Goal: Task Accomplishment & Management: Complete application form

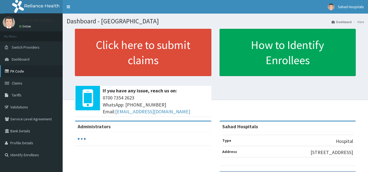
click at [21, 70] on link "PA Code" at bounding box center [31, 71] width 63 height 12
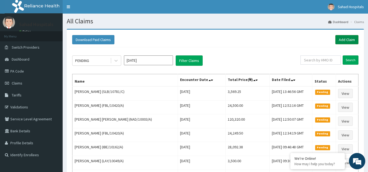
click at [343, 37] on link "Add Claim" at bounding box center [346, 39] width 23 height 9
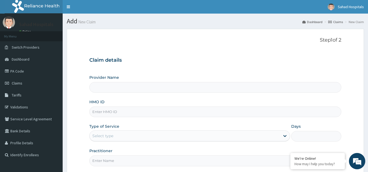
type input "Sahad Hospitals"
click at [238, 116] on input "HMO ID" at bounding box center [215, 112] width 252 height 11
paste input "LSD/10034/A"
type input "LSD/10034/A"
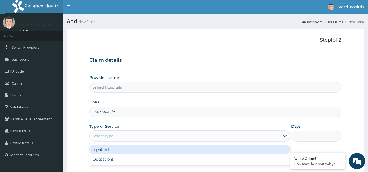
click at [180, 136] on div "Select type" at bounding box center [185, 136] width 190 height 9
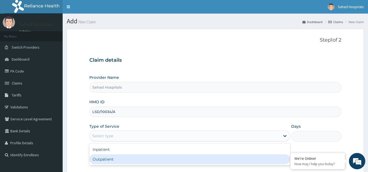
click at [161, 158] on div "Outpatient" at bounding box center [189, 160] width 201 height 10
type input "1"
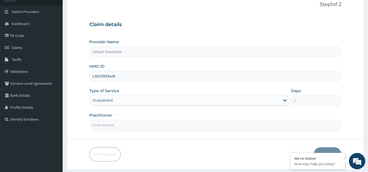
scroll to position [38, 0]
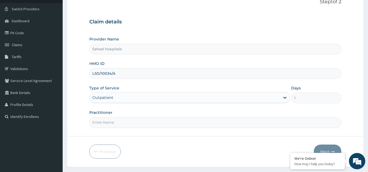
drag, startPoint x: 147, startPoint y: 122, endPoint x: 136, endPoint y: 138, distance: 19.6
click at [136, 138] on form "Step 1 of 2 Claim details Provider Name Sahad Hospitals HMO ID LSD/10034/A Type…" at bounding box center [215, 78] width 297 height 177
type input "GP"
click at [327, 146] on button "Next" at bounding box center [327, 152] width 27 height 14
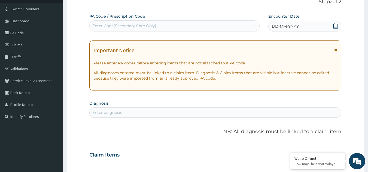
click at [336, 25] on icon at bounding box center [335, 25] width 5 height 5
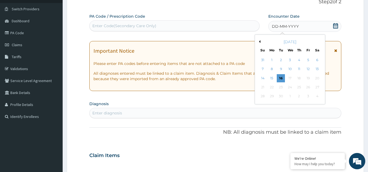
click at [260, 44] on div "[DATE]" at bounding box center [290, 41] width 66 height 5
click at [259, 41] on button "Previous Month" at bounding box center [258, 41] width 3 height 3
click at [308, 86] on div "22" at bounding box center [308, 87] width 8 height 8
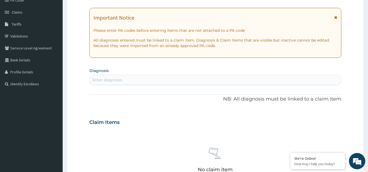
scroll to position [71, 0]
click at [279, 82] on div "Enter diagnosis" at bounding box center [215, 79] width 251 height 9
type input "MALARIA"
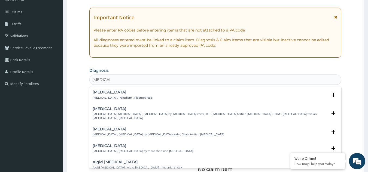
click at [106, 96] on p "Malaria , Paludism , Plasmodiosis" at bounding box center [123, 98] width 60 height 4
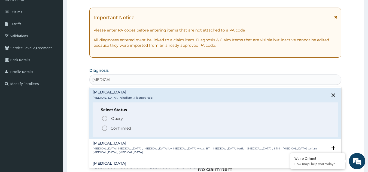
click at [105, 129] on icon "status option filled" at bounding box center [104, 128] width 7 height 7
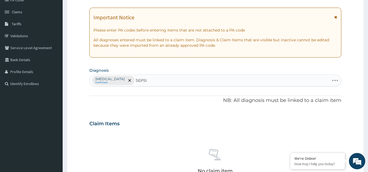
type input "SEPSIS"
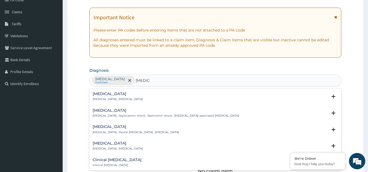
click at [100, 98] on p "[MEDICAL_DATA] , [MEDICAL_DATA]" at bounding box center [118, 99] width 50 height 4
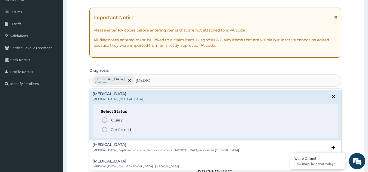
click at [105, 127] on icon "status option filled" at bounding box center [104, 130] width 7 height 7
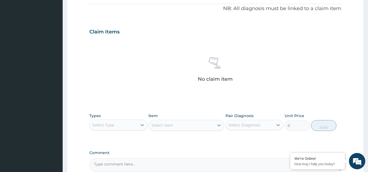
scroll to position [220, 0]
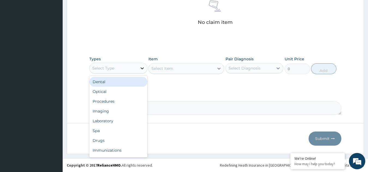
click at [144, 71] on icon at bounding box center [141, 68] width 5 height 5
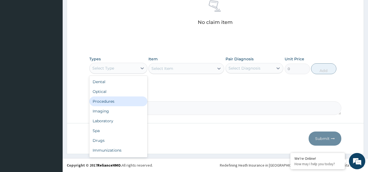
click at [120, 103] on div "Procedures" at bounding box center [118, 102] width 58 height 10
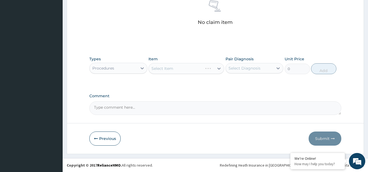
click at [217, 69] on div "Select Item" at bounding box center [186, 68] width 76 height 11
click at [217, 69] on icon at bounding box center [218, 68] width 5 height 5
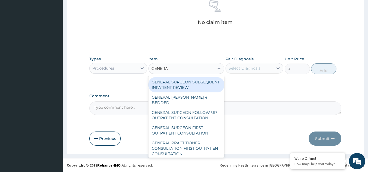
type input "GENERAL"
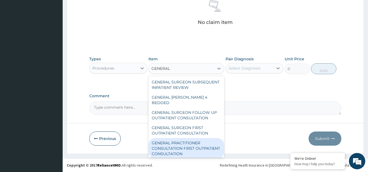
click at [175, 151] on div "GENERAL PRACTITIONER CONSULTATION FIRST OUTPATIENT CONSULTATION" at bounding box center [186, 148] width 76 height 21
type input "3000"
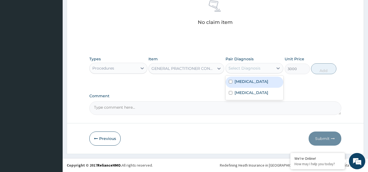
click at [256, 69] on div "Select Diagnosis" at bounding box center [244, 68] width 32 height 5
click at [242, 85] on div "[MEDICAL_DATA]" at bounding box center [254, 82] width 58 height 11
checkbox input "true"
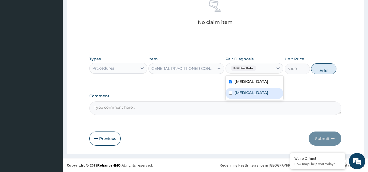
click at [240, 93] on label "[MEDICAL_DATA]" at bounding box center [251, 92] width 34 height 5
checkbox input "true"
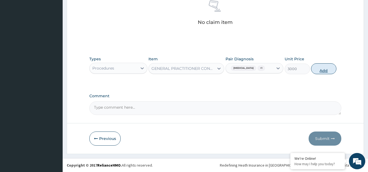
click at [319, 67] on button "Add" at bounding box center [323, 68] width 25 height 11
type input "0"
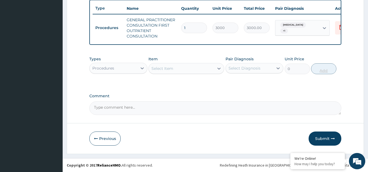
scroll to position [207, 0]
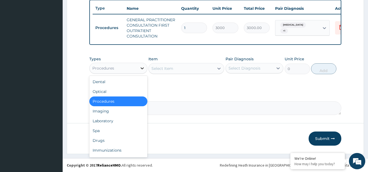
click at [142, 69] on icon at bounding box center [141, 68] width 5 height 5
click at [119, 120] on div "Laboratory" at bounding box center [118, 121] width 58 height 10
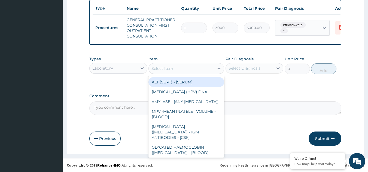
click at [216, 67] on icon at bounding box center [218, 68] width 5 height 5
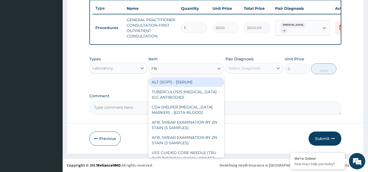
type input "FBC"
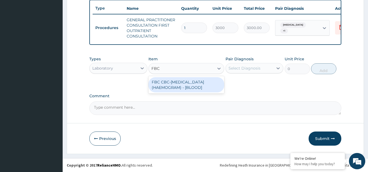
click at [203, 90] on div "FBC CBC-[MEDICAL_DATA] (HAEMOGRAM) - [BLOOD]" at bounding box center [186, 84] width 76 height 15
type input "3000"
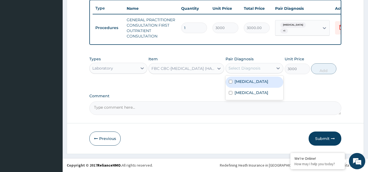
click at [251, 63] on div "Select Diagnosis" at bounding box center [254, 68] width 58 height 10
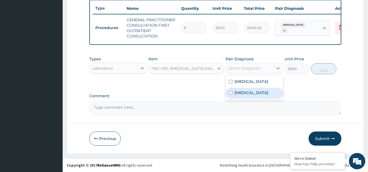
click at [238, 91] on label "[MEDICAL_DATA]" at bounding box center [251, 92] width 34 height 5
checkbox input "true"
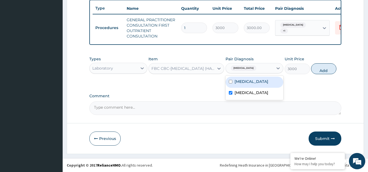
click at [238, 84] on label "[MEDICAL_DATA]" at bounding box center [251, 81] width 34 height 5
checkbox input "true"
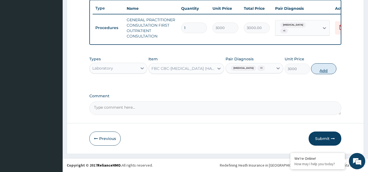
click at [315, 69] on button "Add" at bounding box center [323, 68] width 25 height 11
type input "0"
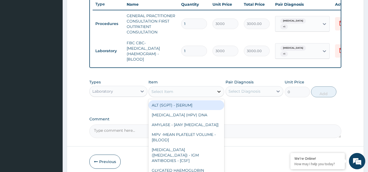
click at [214, 97] on div at bounding box center [219, 92] width 10 height 10
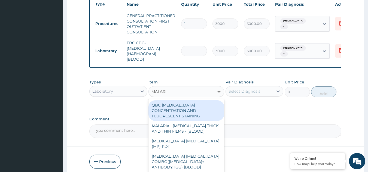
type input "[MEDICAL_DATA]"
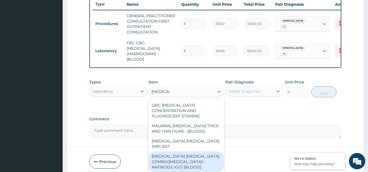
click at [180, 155] on div "[MEDICAL_DATA] [MEDICAL_DATA] COMBO([MEDICAL_DATA]+ ANTIBODY, IGG) [BLOOD]" at bounding box center [186, 162] width 76 height 21
type input "2000"
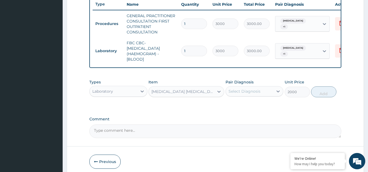
click at [250, 94] on div "Select Diagnosis" at bounding box center [244, 91] width 32 height 5
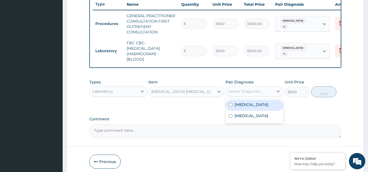
click at [242, 107] on label "[MEDICAL_DATA]" at bounding box center [251, 104] width 34 height 5
checkbox input "true"
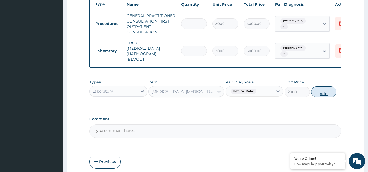
click at [324, 96] on button "Add" at bounding box center [323, 92] width 25 height 11
type input "0"
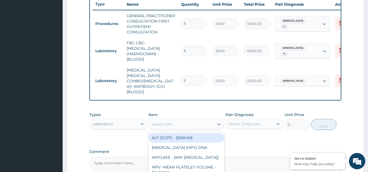
click at [191, 120] on div "Select Item" at bounding box center [181, 124] width 65 height 9
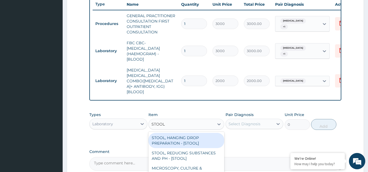
type input "STOOL M"
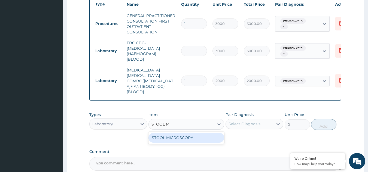
click at [186, 133] on div "STOOL MICROSCOPY" at bounding box center [186, 138] width 76 height 10
type input "2000"
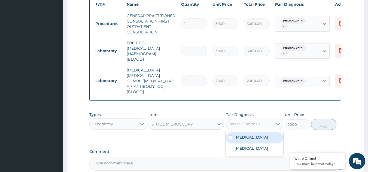
click at [269, 120] on div "Select Diagnosis" at bounding box center [250, 124] width 48 height 9
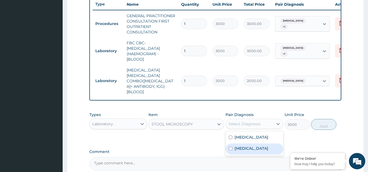
click at [252, 144] on div "Sepsis" at bounding box center [254, 149] width 58 height 11
checkbox input "true"
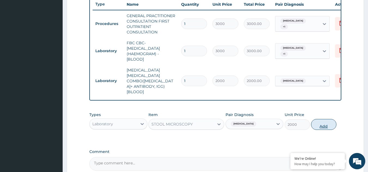
click at [324, 119] on button "Add" at bounding box center [323, 124] width 25 height 11
type input "0"
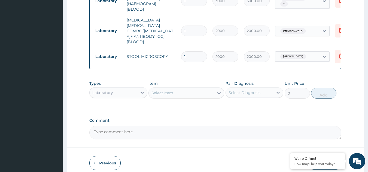
scroll to position [258, 0]
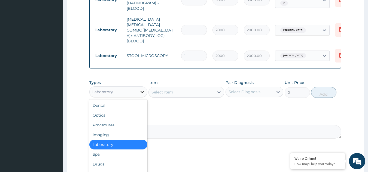
click at [141, 89] on icon at bounding box center [141, 91] width 5 height 5
click at [111, 161] on div "Drugs" at bounding box center [118, 164] width 58 height 10
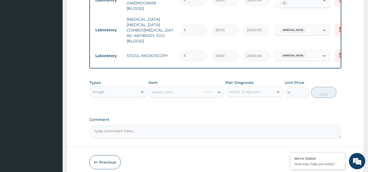
click at [217, 87] on div "Select Item" at bounding box center [186, 92] width 76 height 11
click at [217, 90] on icon at bounding box center [218, 92] width 5 height 5
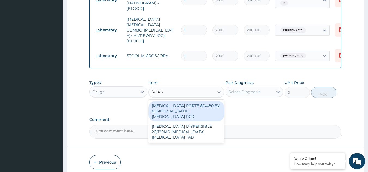
type input "COART"
click at [197, 101] on div "COARTEM FORTE 80/480 BY 6 ARTEMETHER LUMEFANTRINE PCK" at bounding box center [186, 111] width 76 height 21
type input "5313"
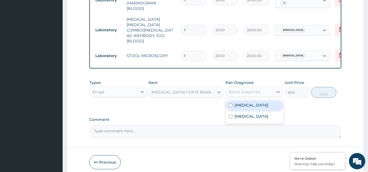
click at [259, 89] on div "Select Diagnosis" at bounding box center [244, 91] width 32 height 5
click at [248, 100] on div "Malaria" at bounding box center [254, 105] width 58 height 11
checkbox input "true"
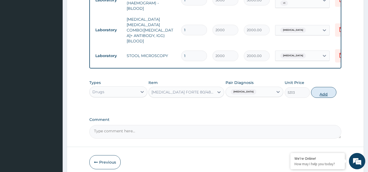
click at [323, 87] on button "Add" at bounding box center [323, 92] width 25 height 11
type input "0"
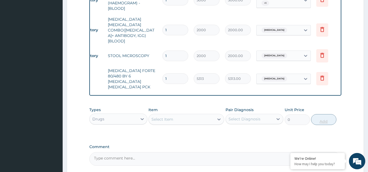
scroll to position [0, 21]
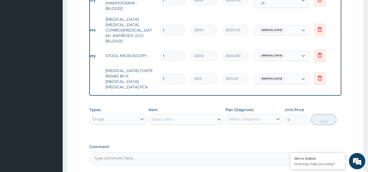
click at [179, 115] on div "Select Item" at bounding box center [181, 119] width 65 height 9
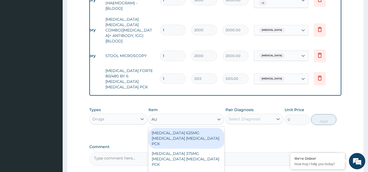
type input "AUG"
click at [176, 128] on div "AUGMENTIN 625MG AMOXICILLIN CLAVULANIC ACID PCK" at bounding box center [186, 138] width 76 height 21
type input "17600"
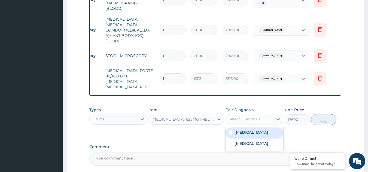
click at [260, 115] on div "Select Diagnosis" at bounding box center [250, 119] width 48 height 9
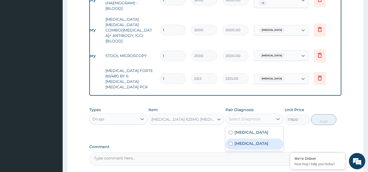
click at [244, 141] on label "Sepsis" at bounding box center [251, 143] width 34 height 5
checkbox input "true"
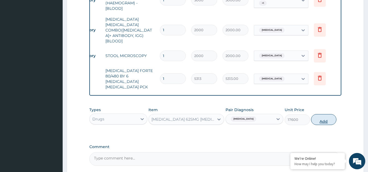
click at [327, 114] on button "Add" at bounding box center [323, 119] width 25 height 11
type input "0"
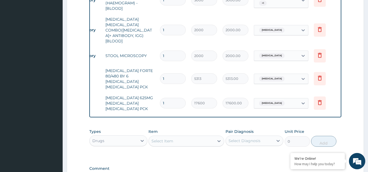
click at [194, 137] on div "Select Item" at bounding box center [181, 141] width 65 height 9
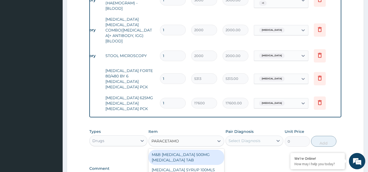
type input "PARACETAMOL"
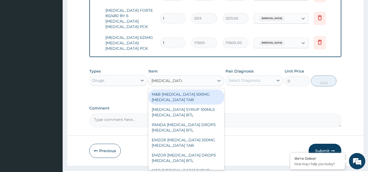
scroll to position [201, 0]
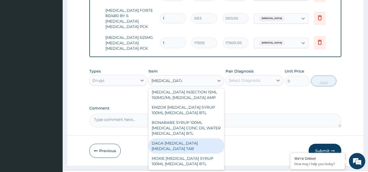
click at [180, 139] on div "DAGA PARACETAMOL ACETAMINOPHEN TAB" at bounding box center [186, 146] width 76 height 15
type input "37.95000076293945"
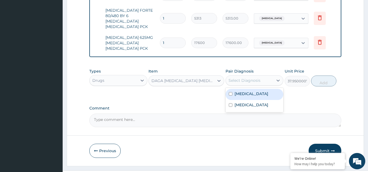
click at [272, 76] on div "Select Diagnosis" at bounding box center [250, 80] width 48 height 9
click at [248, 89] on div "Malaria" at bounding box center [254, 94] width 58 height 11
checkbox input "true"
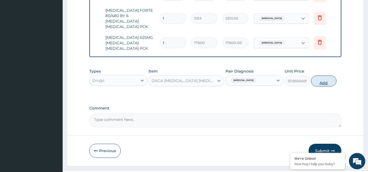
click at [329, 76] on button "Add" at bounding box center [323, 81] width 25 height 11
type input "0"
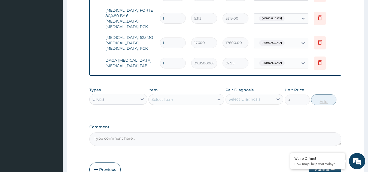
type input "0.00"
type input "2"
type input "75.90"
type input "24"
type input "910.80"
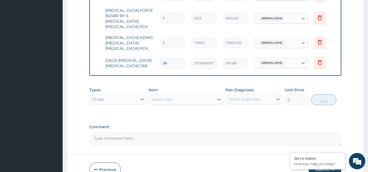
scroll to position [337, 0]
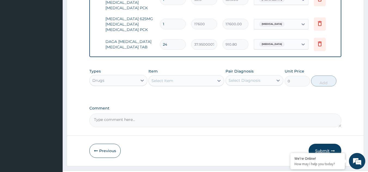
type input "24"
click at [321, 144] on button "Submit" at bounding box center [324, 151] width 33 height 14
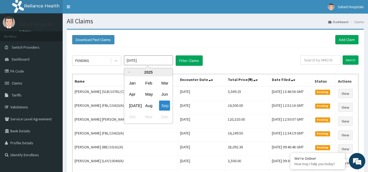
click at [151, 58] on input "Sep 2025" at bounding box center [148, 61] width 49 height 10
click at [147, 103] on div "Aug" at bounding box center [148, 106] width 11 height 10
type input "Aug 2025"
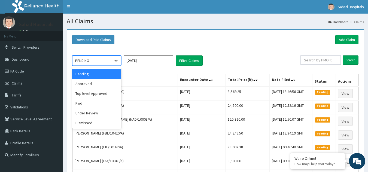
click at [116, 62] on icon at bounding box center [115, 60] width 5 height 5
click at [108, 85] on div "Approved" at bounding box center [96, 84] width 49 height 10
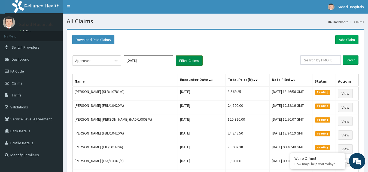
click at [185, 59] on button "Filter Claims" at bounding box center [189, 61] width 27 height 10
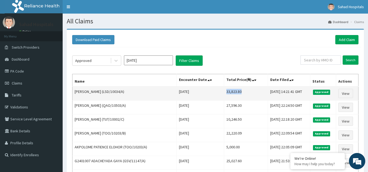
drag, startPoint x: 209, startPoint y: 89, endPoint x: 229, endPoint y: 91, distance: 20.5
click at [229, 91] on td "33,823.80" at bounding box center [246, 94] width 44 height 14
copy td "33,823.80"
click at [229, 91] on td "33,823.80" at bounding box center [246, 94] width 44 height 14
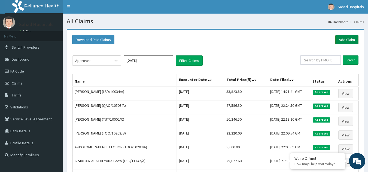
click at [348, 40] on link "Add Claim" at bounding box center [346, 39] width 23 height 9
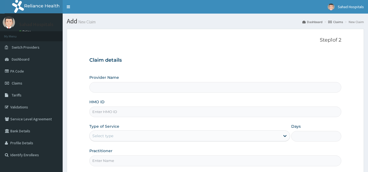
click at [210, 112] on input "HMO ID" at bounding box center [215, 112] width 252 height 11
paste input "IPC/10017/A"
type input "IPC/10017/A"
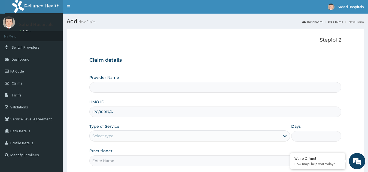
type input "Sahad Hospitals"
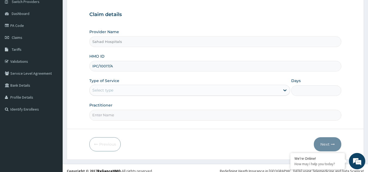
scroll to position [51, 0]
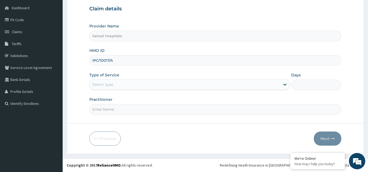
type input "IPC/10017/A"
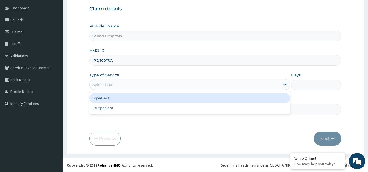
click at [164, 87] on div "Select type" at bounding box center [185, 84] width 190 height 9
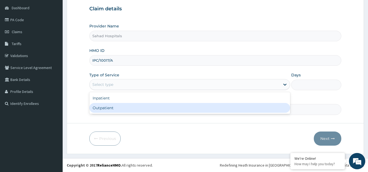
click at [154, 109] on div "Outpatient" at bounding box center [189, 108] width 201 height 10
type input "1"
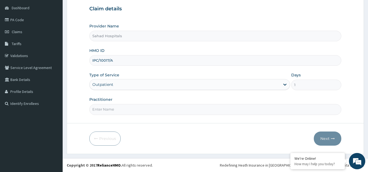
click at [154, 109] on input "Practitioner" at bounding box center [215, 109] width 252 height 11
type input "GP"
click at [323, 136] on button "Next" at bounding box center [327, 139] width 27 height 14
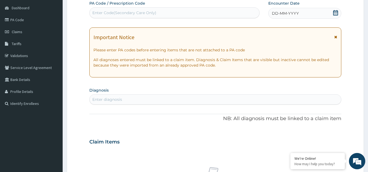
scroll to position [0, 0]
click at [339, 13] on div "DD-MM-YYYY" at bounding box center [304, 13] width 73 height 11
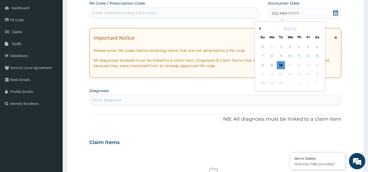
click at [261, 27] on div "September 2025" at bounding box center [290, 28] width 66 height 5
click at [259, 29] on button "Previous Month" at bounding box center [258, 28] width 3 height 3
click at [309, 73] on div "22" at bounding box center [308, 74] width 8 height 8
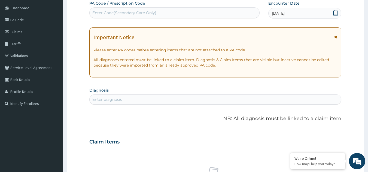
click at [216, 101] on div "Enter diagnosis" at bounding box center [215, 99] width 251 height 9
type input "MALARIA"
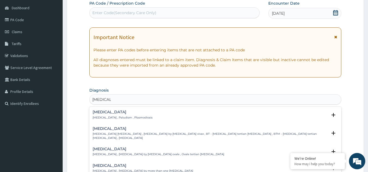
click at [98, 118] on p "Malaria , Paludism , Plasmodiosis" at bounding box center [123, 118] width 60 height 4
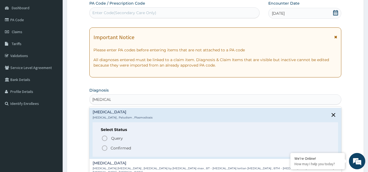
click at [106, 146] on icon "status option filled" at bounding box center [104, 148] width 7 height 7
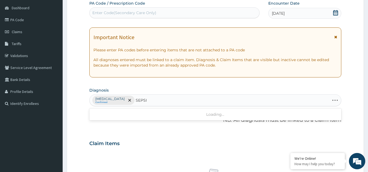
type input "SEPSIS"
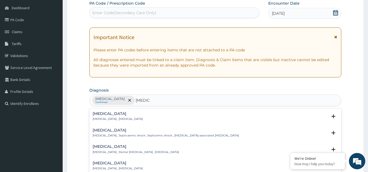
click at [99, 114] on h4 "[MEDICAL_DATA]" at bounding box center [118, 114] width 50 height 4
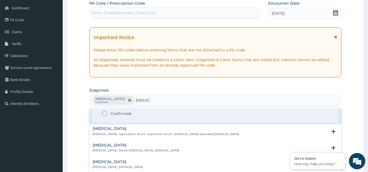
scroll to position [23, 0]
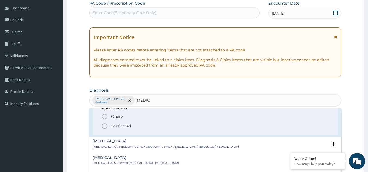
click at [105, 125] on icon "status option filled" at bounding box center [104, 126] width 7 height 7
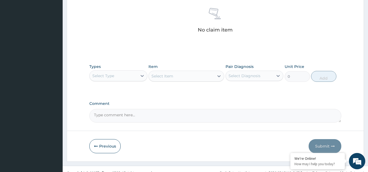
scroll to position [220, 0]
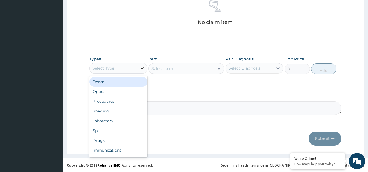
click at [144, 70] on icon at bounding box center [141, 68] width 5 height 5
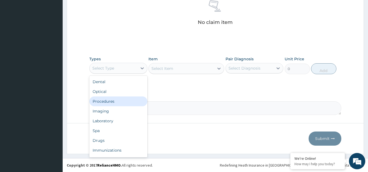
click at [123, 100] on div "Procedures" at bounding box center [118, 102] width 58 height 10
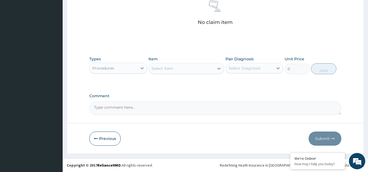
click at [218, 68] on icon at bounding box center [218, 69] width 3 height 2
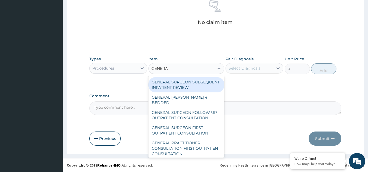
type input "GENERAL"
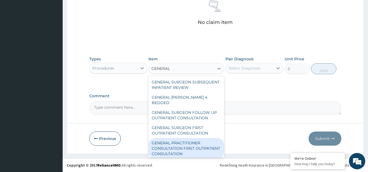
click at [181, 143] on div "GENERAL PRACTITIONER CONSULTATION FIRST OUTPATIENT CONSULTATION" at bounding box center [186, 148] width 76 height 21
type input "3000"
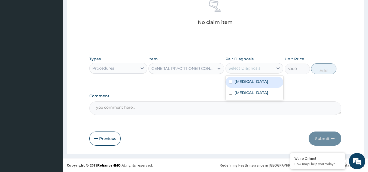
click at [254, 71] on div "Select Diagnosis" at bounding box center [244, 68] width 32 height 5
click at [245, 83] on label "Malaria" at bounding box center [251, 81] width 34 height 5
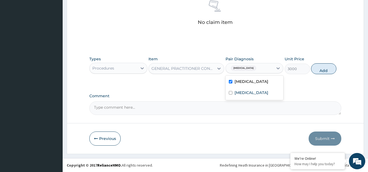
click at [243, 87] on div "Malaria" at bounding box center [254, 82] width 58 height 11
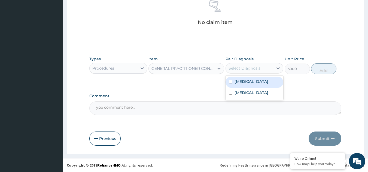
click at [243, 87] on div "Malaria" at bounding box center [254, 82] width 58 height 11
checkbox input "true"
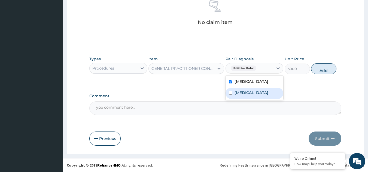
click at [242, 92] on label "Sepsis" at bounding box center [251, 92] width 34 height 5
checkbox input "true"
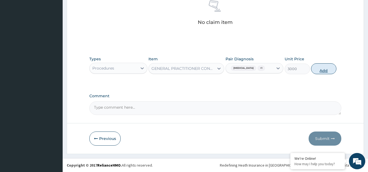
click at [324, 69] on button "Add" at bounding box center [323, 68] width 25 height 11
type input "0"
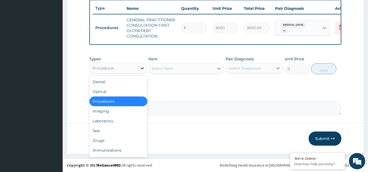
click at [143, 66] on icon at bounding box center [141, 68] width 5 height 5
click at [121, 121] on div "Laboratory" at bounding box center [118, 121] width 58 height 10
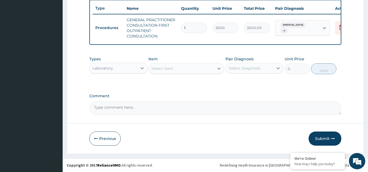
click at [219, 67] on icon at bounding box center [218, 68] width 5 height 5
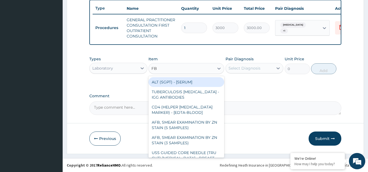
type input "FBC"
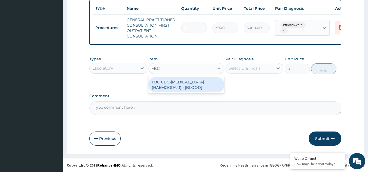
click at [205, 85] on div "FBC CBC-COMPLETE BLOOD COUNT (HAEMOGRAM) - [BLOOD]" at bounding box center [186, 84] width 76 height 15
type input "3000"
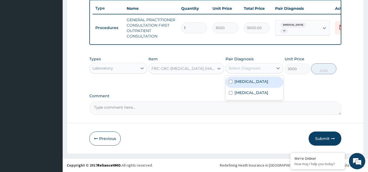
click at [267, 66] on div "Select Diagnosis" at bounding box center [250, 68] width 48 height 9
click at [248, 87] on div "Malaria" at bounding box center [254, 82] width 58 height 11
checkbox input "true"
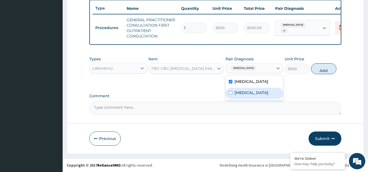
click at [246, 91] on label "Sepsis" at bounding box center [251, 92] width 34 height 5
checkbox input "true"
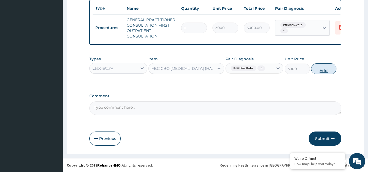
click at [319, 70] on button "Add" at bounding box center [323, 68] width 25 height 11
type input "0"
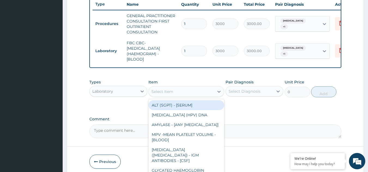
click at [211, 96] on div "Select Item" at bounding box center [181, 91] width 65 height 9
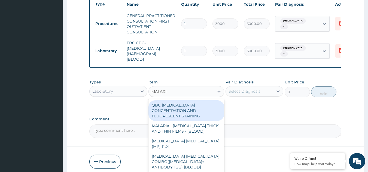
type input "MALARIA"
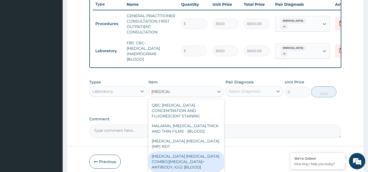
click at [175, 156] on div "MALARIA PARASITE COMBO(BLOOD FILM+ ANTIBODY, IGG) [BLOOD]" at bounding box center [186, 162] width 76 height 21
type input "2000"
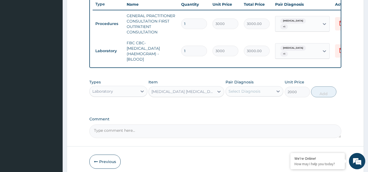
click at [261, 96] on div "Select Diagnosis" at bounding box center [250, 91] width 48 height 9
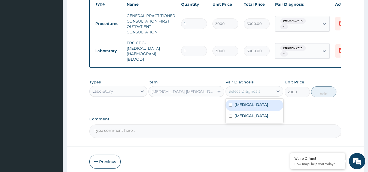
click at [251, 108] on div "Malaria" at bounding box center [254, 105] width 58 height 11
checkbox input "true"
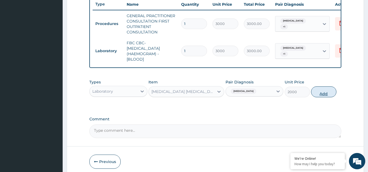
click at [326, 97] on button "Add" at bounding box center [323, 92] width 25 height 11
type input "0"
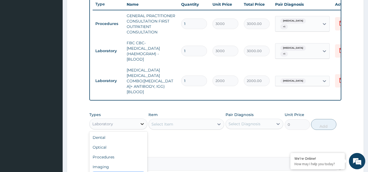
click at [142, 123] on icon at bounding box center [141, 124] width 3 height 2
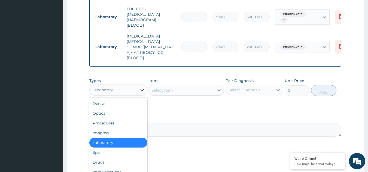
scroll to position [256, 0]
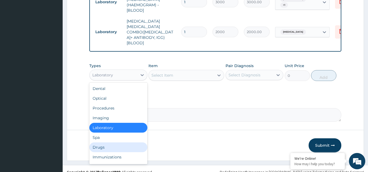
click at [101, 143] on div "Drugs" at bounding box center [118, 148] width 58 height 10
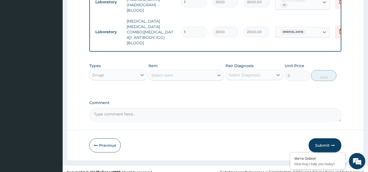
click at [213, 71] on div "Select Item" at bounding box center [181, 75] width 65 height 9
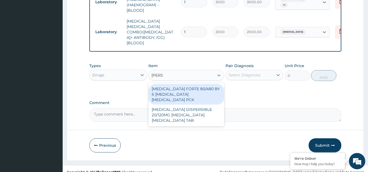
type input "COART"
click at [199, 84] on div "COARTEM FORTE 80/480 BY 6 ARTEMETHER LUMEFANTRINE PCK" at bounding box center [186, 94] width 76 height 21
type input "5313"
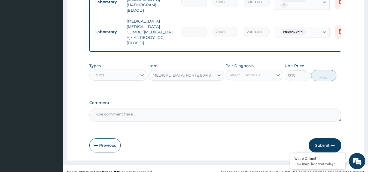
click at [258, 71] on div "Select Diagnosis" at bounding box center [250, 75] width 48 height 9
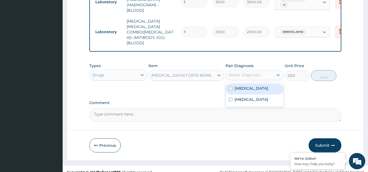
click at [252, 84] on div "Malaria" at bounding box center [254, 89] width 58 height 11
checkbox input "true"
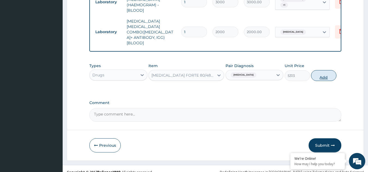
click at [318, 70] on button "Add" at bounding box center [323, 75] width 25 height 11
type input "0"
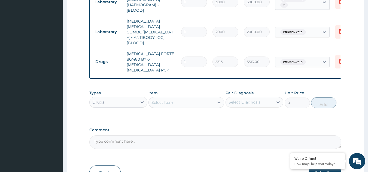
click at [210, 98] on div "Select Item" at bounding box center [181, 102] width 65 height 9
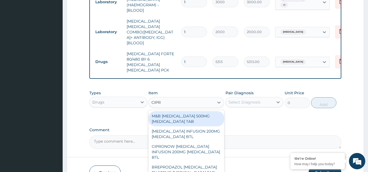
type input "CIPRO"
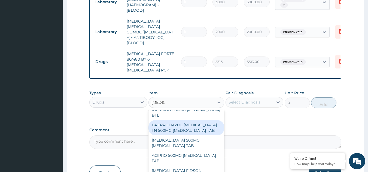
scroll to position [43, 0]
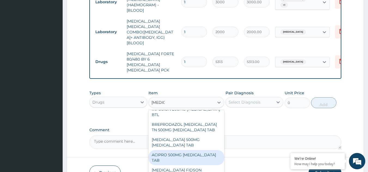
click at [180, 150] on div "ACIPRO 500MG CIPROFLOXACIN TAB" at bounding box center [186, 157] width 76 height 15
type input "332.0599975585938"
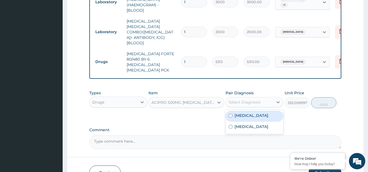
click at [253, 100] on div "Select Diagnosis" at bounding box center [244, 102] width 32 height 5
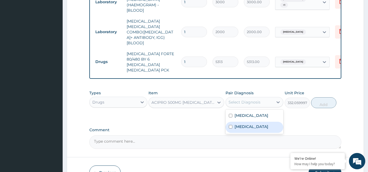
click at [241, 124] on label "Sepsis" at bounding box center [251, 126] width 34 height 5
checkbox input "true"
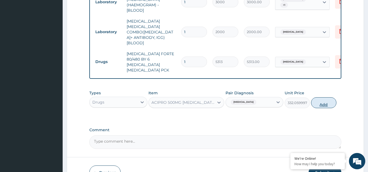
click at [323, 97] on button "Add" at bounding box center [323, 102] width 25 height 11
type input "0"
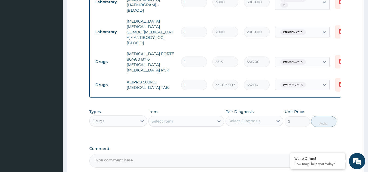
type input "10"
type input "3320.60"
type input "10"
click at [205, 117] on div "Select Item" at bounding box center [181, 121] width 65 height 9
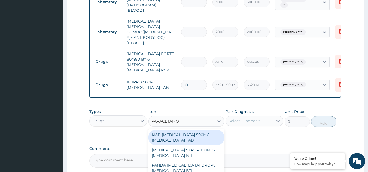
type input "PARACETAMOL"
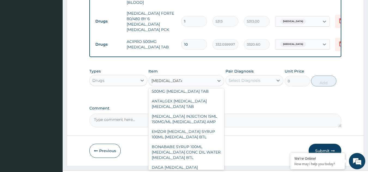
scroll to position [201, 0]
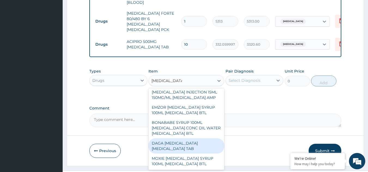
click at [179, 139] on div "DAGA PARACETAMOL ACETAMINOPHEN TAB" at bounding box center [186, 146] width 76 height 15
type input "37.95000076293945"
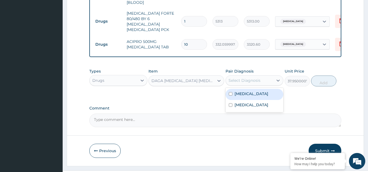
click at [263, 76] on div "Select Diagnosis" at bounding box center [250, 80] width 48 height 9
click at [252, 89] on div "Malaria" at bounding box center [254, 94] width 58 height 11
checkbox input "true"
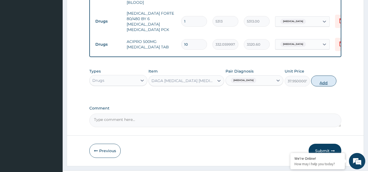
click at [317, 76] on button "Add" at bounding box center [323, 81] width 25 height 11
type input "0"
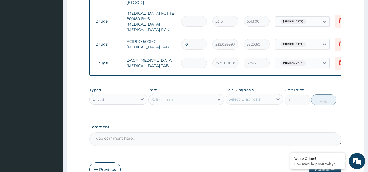
type input "0.00"
type input "2"
type input "75.90"
type input "24"
type input "910.80"
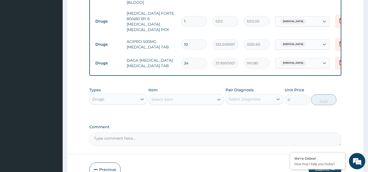
type input "24"
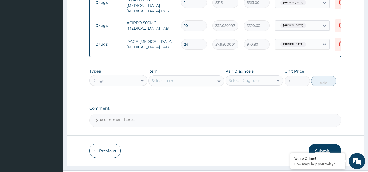
click at [325, 144] on button "Submit" at bounding box center [324, 151] width 33 height 14
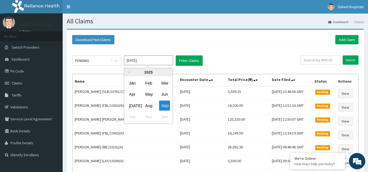
click at [145, 60] on input "Sep 2025" at bounding box center [148, 61] width 49 height 10
click at [151, 105] on div "Aug" at bounding box center [148, 106] width 11 height 10
type input "Aug 2025"
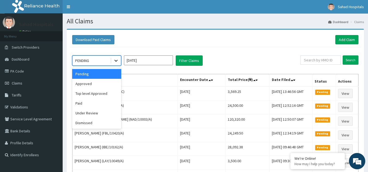
click at [114, 64] on div at bounding box center [116, 61] width 10 height 10
click at [103, 85] on div "Approved" at bounding box center [96, 84] width 49 height 10
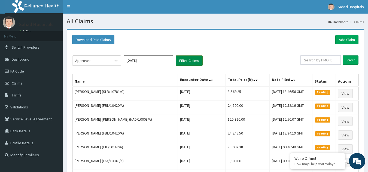
click at [186, 57] on button "Filter Claims" at bounding box center [189, 61] width 27 height 10
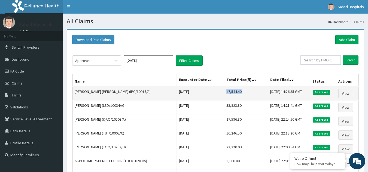
drag, startPoint x: 210, startPoint y: 90, endPoint x: 227, endPoint y: 90, distance: 17.1
click at [227, 90] on td "17,544.40" at bounding box center [246, 94] width 44 height 14
copy td "17,544.40"
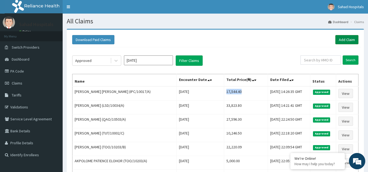
click at [348, 37] on link "Add Claim" at bounding box center [346, 39] width 23 height 9
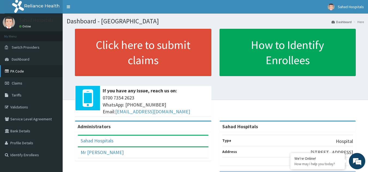
click at [33, 67] on link "PA Code" at bounding box center [31, 71] width 63 height 12
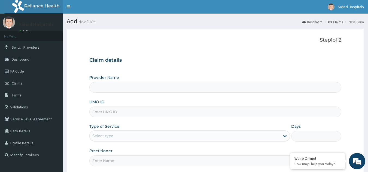
type input "Sahad Hospitals"
click at [222, 108] on input "HMO ID" at bounding box center [215, 112] width 252 height 11
paste input "APG/10093/A"
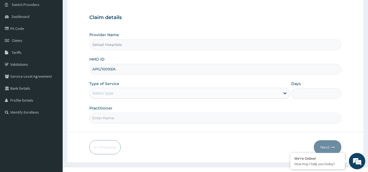
scroll to position [43, 0]
type input "APG/10093/A"
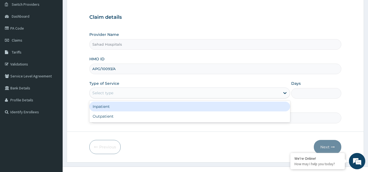
click at [208, 95] on div "Select type" at bounding box center [185, 93] width 190 height 9
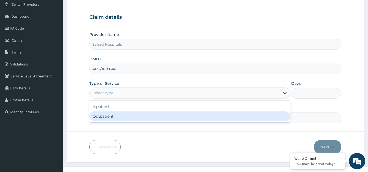
click at [171, 117] on div "Outpatient" at bounding box center [189, 117] width 201 height 10
type input "1"
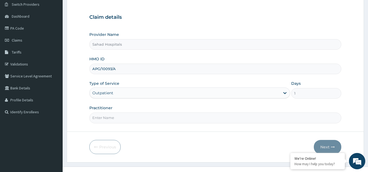
click at [171, 117] on input "Practitioner" at bounding box center [215, 118] width 252 height 11
type input "GP"
click at [322, 142] on button "Next" at bounding box center [327, 147] width 27 height 14
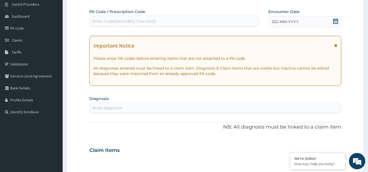
click at [216, 20] on div "Enter Code(Secondary Care Only)" at bounding box center [175, 21] width 170 height 9
paste input "PA/E447A3"
type input "PA/E447A3"
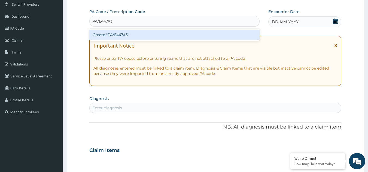
click at [108, 34] on div "Create "PA/E447A3"" at bounding box center [174, 35] width 170 height 10
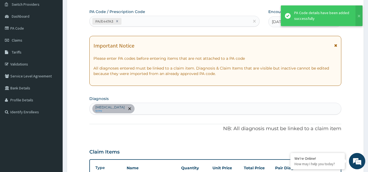
scroll to position [140, 0]
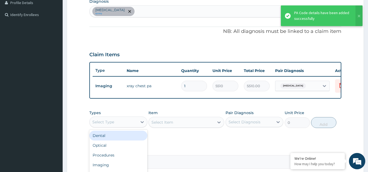
click at [125, 127] on div "Select Type" at bounding box center [114, 122] width 48 height 9
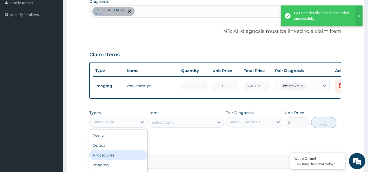
click at [115, 160] on div "Procedures" at bounding box center [118, 156] width 58 height 10
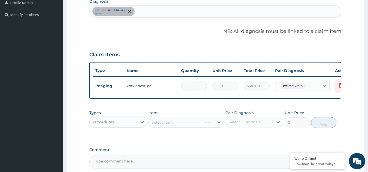
click at [219, 127] on div "Select Item" at bounding box center [186, 122] width 76 height 11
click at [219, 124] on icon at bounding box center [218, 123] width 3 height 2
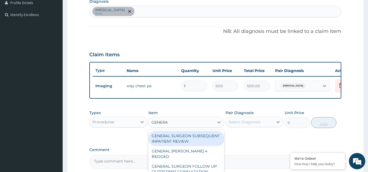
type input "GENERAL"
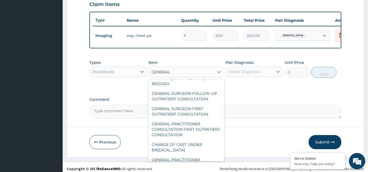
scroll to position [0, 0]
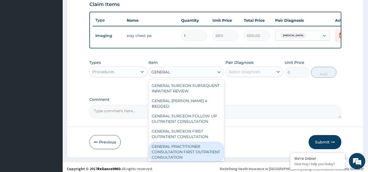
click at [190, 151] on div "GENERAL PRACTITIONER CONSULTATION FIRST OUTPATIENT CONSULTATION" at bounding box center [186, 152] width 76 height 21
type input "3000"
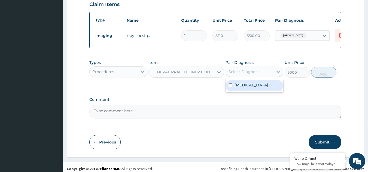
drag, startPoint x: 268, startPoint y: 78, endPoint x: 251, endPoint y: 93, distance: 22.7
click at [251, 77] on div "option Chest pain focused, 1 of 1. 1 result available. Use Up and Down to choos…" at bounding box center [254, 72] width 58 height 10
click at [251, 91] on div "Chest pain" at bounding box center [254, 85] width 58 height 11
checkbox input "true"
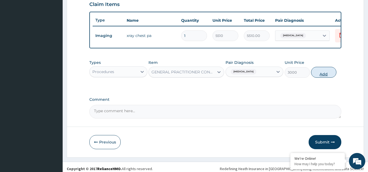
click at [321, 78] on button "Add" at bounding box center [323, 72] width 25 height 11
type input "0"
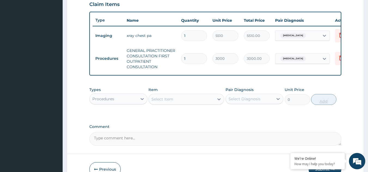
scroll to position [226, 0]
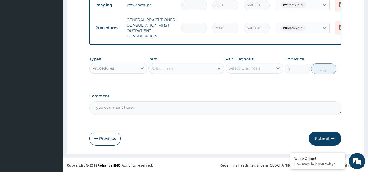
click at [325, 136] on button "Submit" at bounding box center [324, 139] width 33 height 14
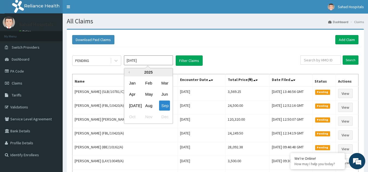
click at [153, 62] on input "[DATE]" at bounding box center [148, 61] width 49 height 10
click at [150, 102] on div "Aug" at bounding box center [148, 106] width 11 height 10
type input "[DATE]"
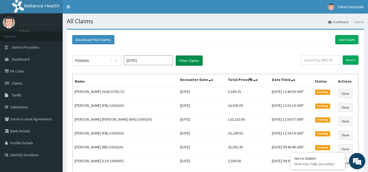
click at [185, 61] on button "Filter Claims" at bounding box center [189, 61] width 27 height 10
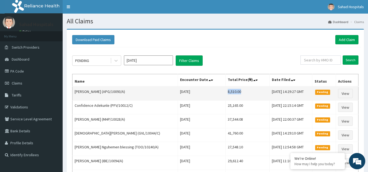
drag, startPoint x: 216, startPoint y: 93, endPoint x: 243, endPoint y: 93, distance: 26.7
click at [243, 93] on td "8,510.00" at bounding box center [247, 94] width 44 height 14
copy td "8,510.00"
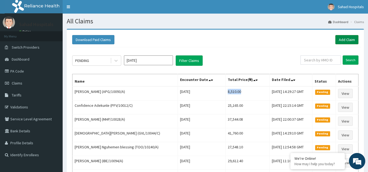
click at [349, 41] on link "Add Claim" at bounding box center [346, 39] width 23 height 9
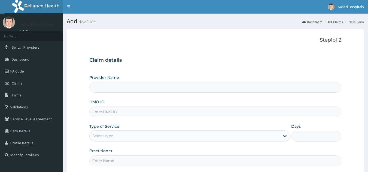
click at [156, 116] on input "HMO ID" at bounding box center [215, 112] width 252 height 11
type input "Sahad Hospitals"
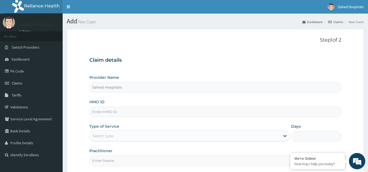
paste input "LTR/10204/C"
type input "LTR/10204/C"
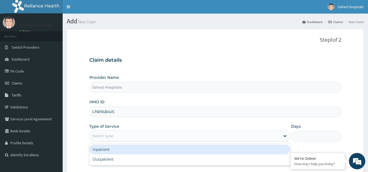
click at [120, 136] on div "Select type" at bounding box center [185, 136] width 190 height 9
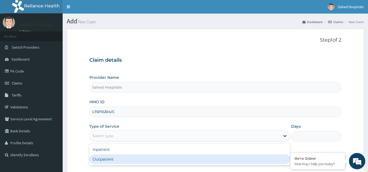
click at [111, 163] on div "Outpatient" at bounding box center [189, 160] width 201 height 10
type input "1"
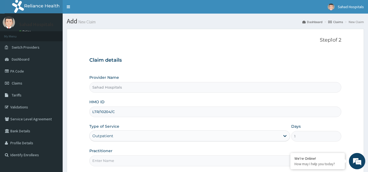
click at [111, 163] on input "Practitioner" at bounding box center [215, 161] width 252 height 11
type input "GP"
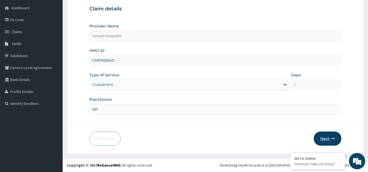
click at [321, 138] on button "Next" at bounding box center [327, 139] width 27 height 14
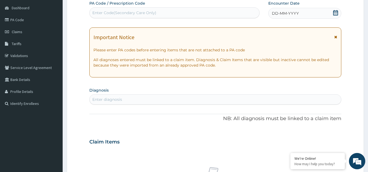
scroll to position [0, 0]
click at [224, 11] on div "Enter Code(Secondary Care Only)" at bounding box center [175, 12] width 170 height 9
paste input "PA/F91DDA"
type input "PA/F91DDA"
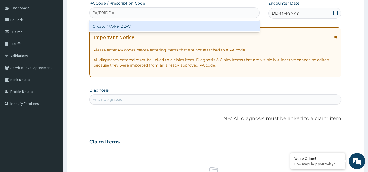
click at [104, 23] on div "Create "PA/F91DDA"" at bounding box center [174, 27] width 170 height 10
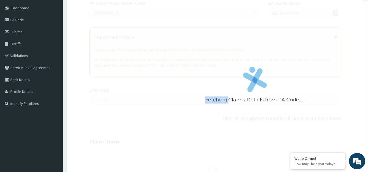
click at [104, 23] on div "Fetching Claims Details from PA Code....." at bounding box center [254, 87] width 331 height 172
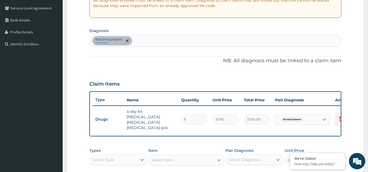
scroll to position [201, 0]
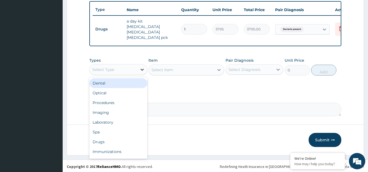
click at [142, 69] on icon at bounding box center [141, 70] width 3 height 2
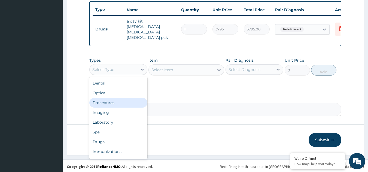
click at [119, 99] on div "Procedures" at bounding box center [118, 103] width 58 height 10
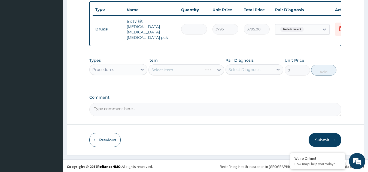
click at [219, 68] on div "Select Item" at bounding box center [186, 70] width 76 height 11
click at [192, 68] on div "Select Item" at bounding box center [181, 70] width 65 height 9
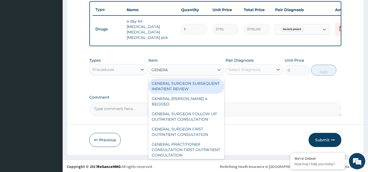
type input "GENERAL"
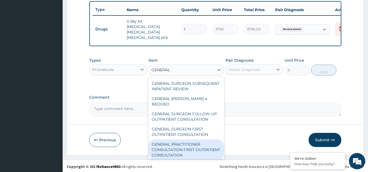
click at [171, 144] on div "GENERAL PRACTITIONER CONSULTATION FIRST OUTPATIENT CONSULTATION" at bounding box center [186, 150] width 76 height 21
type input "3000"
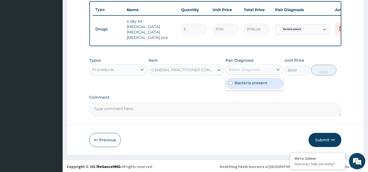
click at [269, 68] on div "Select Diagnosis" at bounding box center [250, 69] width 48 height 9
click at [261, 82] on label "Bacteria present" at bounding box center [250, 82] width 33 height 5
checkbox input "true"
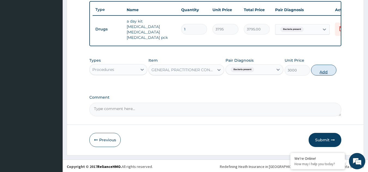
click at [324, 68] on button "Add" at bounding box center [323, 70] width 25 height 11
type input "0"
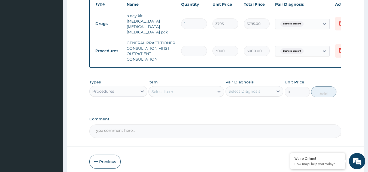
scroll to position [229, 0]
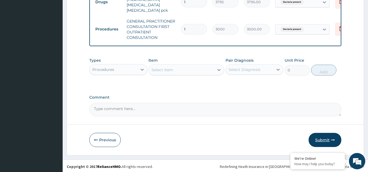
click at [320, 137] on button "Submit" at bounding box center [324, 140] width 33 height 14
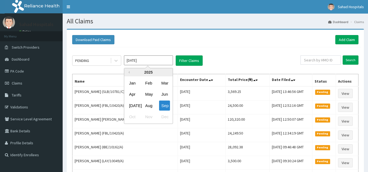
click at [152, 62] on input "[DATE]" at bounding box center [148, 61] width 49 height 10
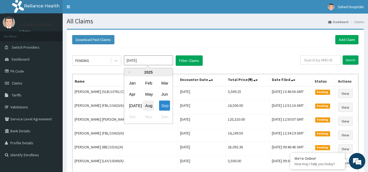
click at [148, 105] on div "Aug" at bounding box center [148, 106] width 11 height 10
type input "[DATE]"
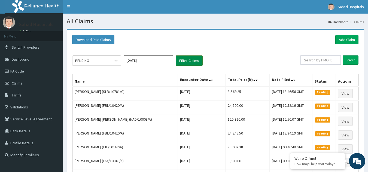
click at [193, 57] on button "Filter Claims" at bounding box center [189, 61] width 27 height 10
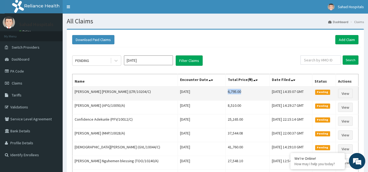
drag, startPoint x: 216, startPoint y: 92, endPoint x: 237, endPoint y: 95, distance: 20.9
click at [237, 95] on td "6,795.00" at bounding box center [247, 94] width 44 height 14
copy td "6,795.00"
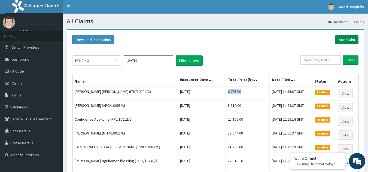
click at [345, 38] on link "Add Claim" at bounding box center [346, 39] width 23 height 9
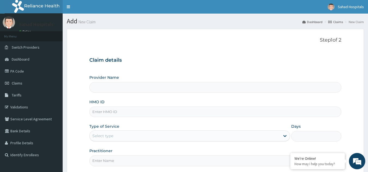
click at [224, 112] on input "HMO ID" at bounding box center [215, 112] width 252 height 11
type input "Sahad Hospitals"
paste input "CHL/10007/B"
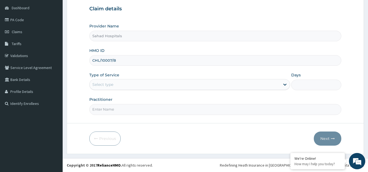
type input "CHL/10007/B"
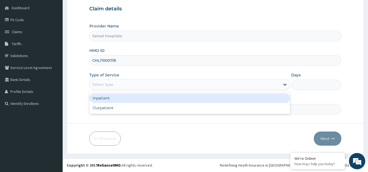
click at [189, 86] on div "Select type" at bounding box center [185, 84] width 190 height 9
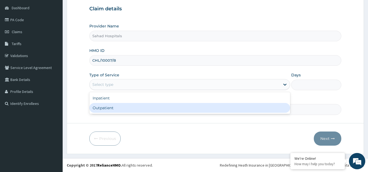
click at [145, 110] on div "Outpatient" at bounding box center [189, 108] width 201 height 10
type input "1"
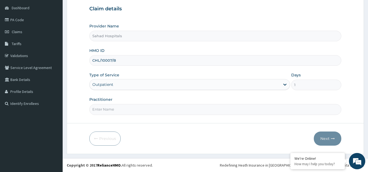
click at [145, 110] on input "Practitioner" at bounding box center [215, 109] width 252 height 11
type input "GP"
click at [324, 136] on button "Next" at bounding box center [327, 139] width 27 height 14
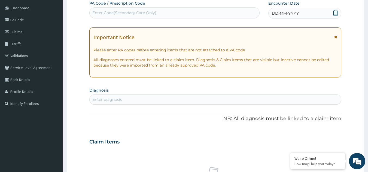
click at [230, 13] on div "Enter Code(Secondary Care Only)" at bounding box center [175, 12] width 170 height 9
paste input "PA/01C35D"
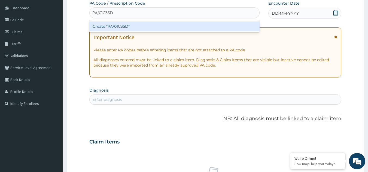
type input "PA/01C35D"
click at [118, 25] on div "Create "PA/01C35D"" at bounding box center [174, 27] width 170 height 10
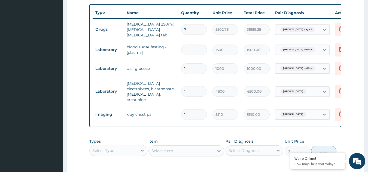
scroll to position [199, 0]
click at [339, 28] on icon at bounding box center [340, 28] width 7 height 7
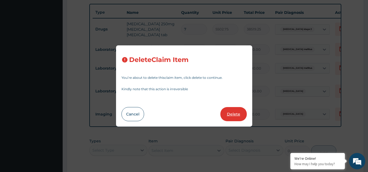
click at [236, 112] on button "Delete" at bounding box center [233, 114] width 26 height 14
type input "1"
type input "1500"
type input "1500.00"
type input "1000"
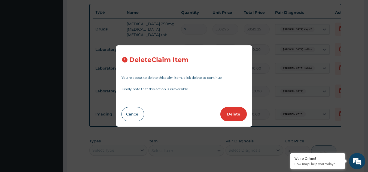
type input "1000.00"
type input "4500"
type input "4500.00"
type input "5510"
type input "5510.00"
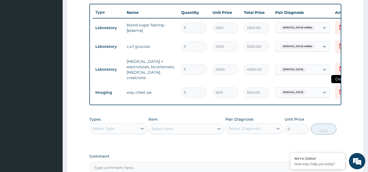
click at [338, 89] on icon at bounding box center [340, 92] width 7 height 7
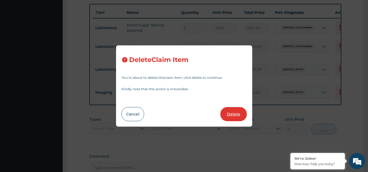
click at [239, 112] on button "Delete" at bounding box center [233, 114] width 26 height 14
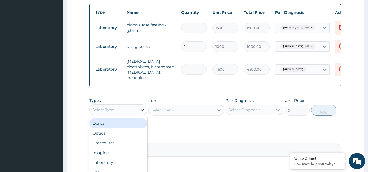
click at [141, 111] on icon at bounding box center [141, 109] width 5 height 5
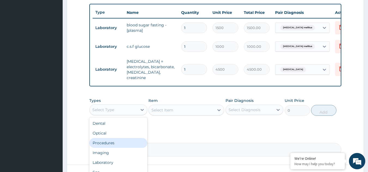
click at [115, 140] on div "Procedures" at bounding box center [118, 143] width 58 height 10
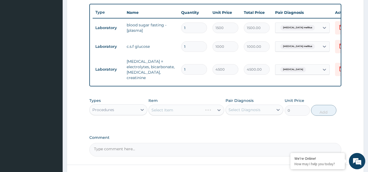
scroll to position [239, 0]
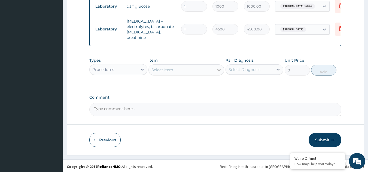
click at [216, 68] on div at bounding box center [219, 70] width 10 height 10
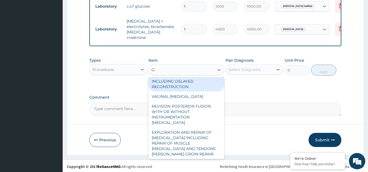
scroll to position [0, 0]
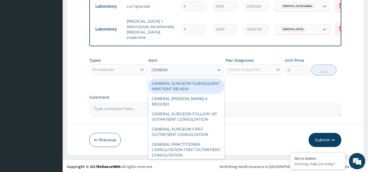
type input "GENERAL"
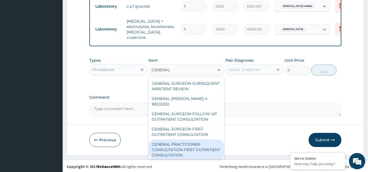
click at [177, 149] on div "GENERAL PRACTITIONER CONSULTATION FIRST OUTPATIENT CONSULTATION" at bounding box center [186, 150] width 76 height 21
type input "3000"
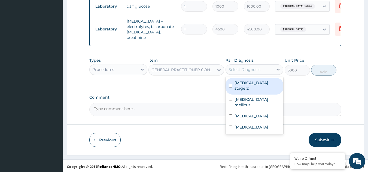
click at [258, 70] on div "Select Diagnosis" at bounding box center [244, 69] width 32 height 5
click at [253, 80] on label "Hypertension stage 2" at bounding box center [257, 85] width 46 height 11
checkbox input "true"
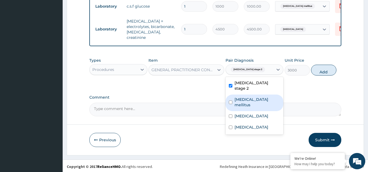
click at [246, 97] on label "Diabetes mellitus" at bounding box center [257, 102] width 46 height 11
checkbox input "true"
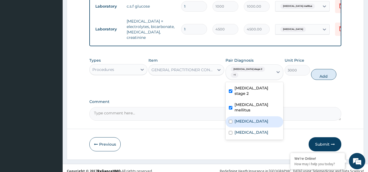
click at [242, 119] on label "Renal pain" at bounding box center [251, 121] width 34 height 5
checkbox input "true"
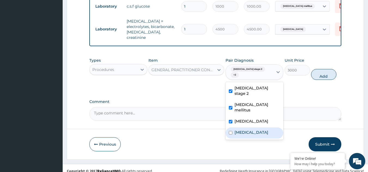
click at [240, 130] on label "Chest pain" at bounding box center [251, 132] width 34 height 5
click at [256, 128] on div "Chest pain" at bounding box center [254, 133] width 58 height 11
checkbox input "false"
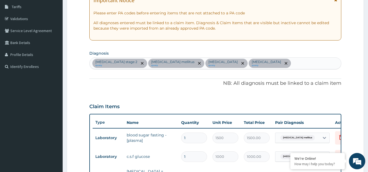
scroll to position [87, 0]
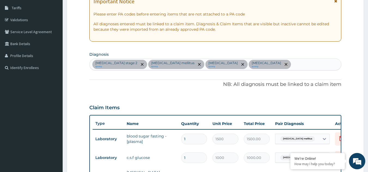
click at [284, 64] on icon "remove selection option" at bounding box center [285, 64] width 3 height 3
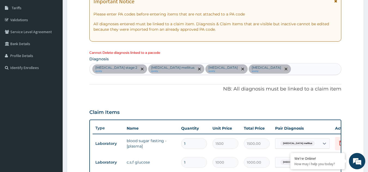
click at [283, 71] on span "remove selection option" at bounding box center [285, 69] width 5 height 5
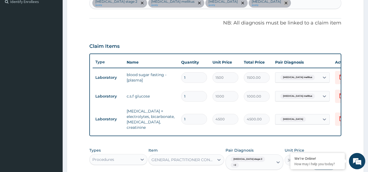
scroll to position [154, 0]
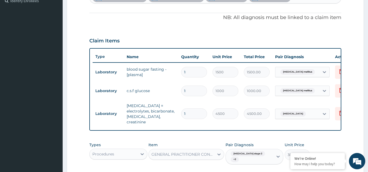
click at [264, 147] on div "Pair Diagnosis Hypertension stage 2 + 2" at bounding box center [254, 153] width 58 height 23
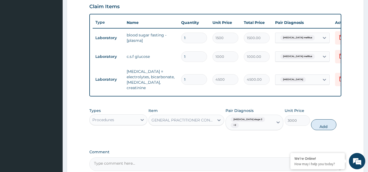
scroll to position [189, 0]
click at [269, 123] on div "Hypertension stage 2 + 2" at bounding box center [248, 122] width 41 height 13
checkbox input "true"
click at [323, 124] on button "Add" at bounding box center [323, 124] width 25 height 11
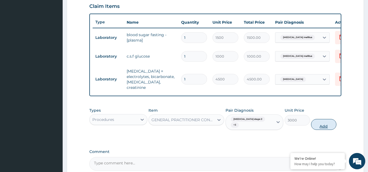
type input "0"
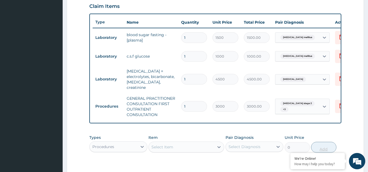
scroll to position [266, 0]
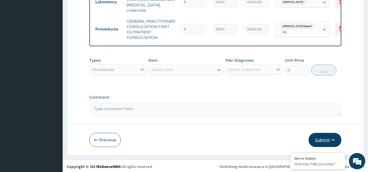
click at [321, 137] on button "Submit" at bounding box center [324, 140] width 33 height 14
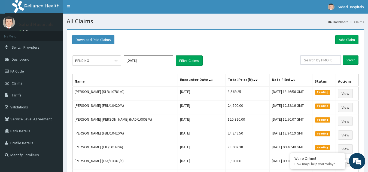
click at [162, 64] on input "[DATE]" at bounding box center [148, 61] width 49 height 10
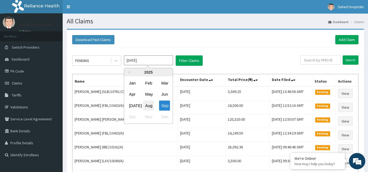
click at [150, 104] on div "Aug" at bounding box center [148, 106] width 11 height 10
type input "[DATE]"
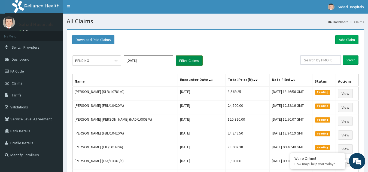
click at [189, 59] on button "Filter Claims" at bounding box center [189, 61] width 27 height 10
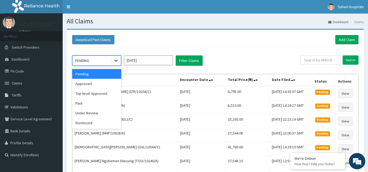
click at [116, 60] on icon at bounding box center [115, 60] width 5 height 5
click at [106, 81] on div "Approved" at bounding box center [96, 84] width 49 height 10
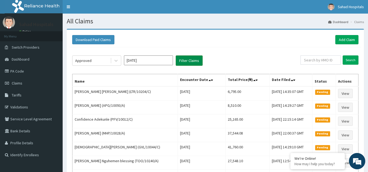
click at [190, 59] on button "Filter Claims" at bounding box center [189, 61] width 27 height 10
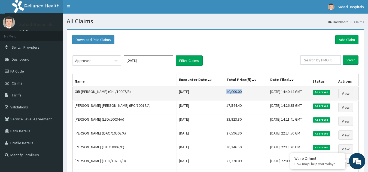
drag, startPoint x: 209, startPoint y: 91, endPoint x: 235, endPoint y: 91, distance: 25.6
click at [235, 91] on td "10,000.00" at bounding box center [246, 94] width 44 height 14
copy td "10,000.00"
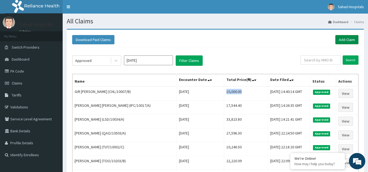
click at [342, 39] on link "Add Claim" at bounding box center [346, 39] width 23 height 9
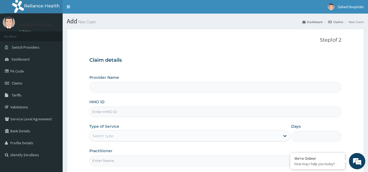
click at [145, 110] on input "HMO ID" at bounding box center [215, 112] width 252 height 11
paste input "SRS/10137/A"
type input "SRS/10137/A"
type input "Sahad Hospitals"
type input "SRS/10137/A"
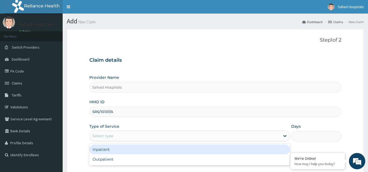
click at [137, 137] on div "Select type" at bounding box center [185, 136] width 190 height 9
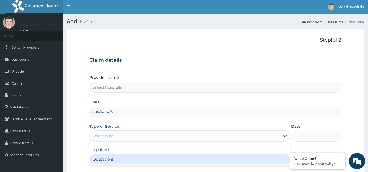
click at [124, 163] on div "Outpatient" at bounding box center [189, 160] width 201 height 10
type input "1"
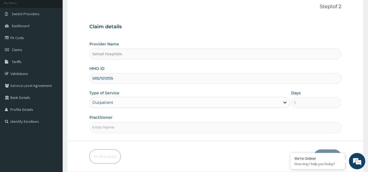
scroll to position [51, 0]
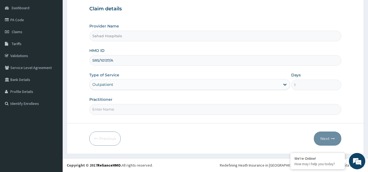
click at [144, 113] on input "Practitioner" at bounding box center [215, 109] width 252 height 11
type input "CONSULTANT"
click at [321, 137] on button "Next" at bounding box center [327, 139] width 27 height 14
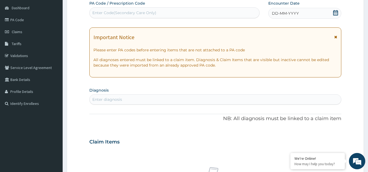
click at [237, 11] on div "Enter Code(Secondary Care Only)" at bounding box center [175, 12] width 170 height 9
paste input "PA/6902E4"
type input "PA/6902E4"
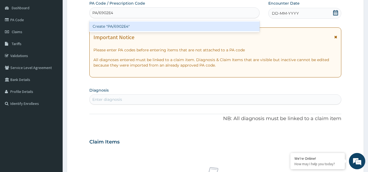
click at [116, 25] on div "Create "PA/6902E4"" at bounding box center [174, 27] width 170 height 10
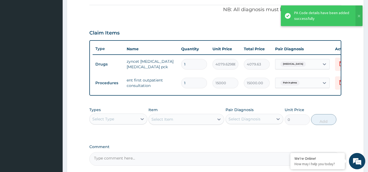
scroll to position [220, 0]
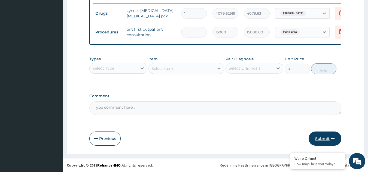
click at [326, 138] on button "Submit" at bounding box center [324, 139] width 33 height 14
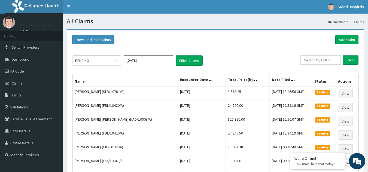
click at [165, 59] on input "[DATE]" at bounding box center [148, 61] width 49 height 10
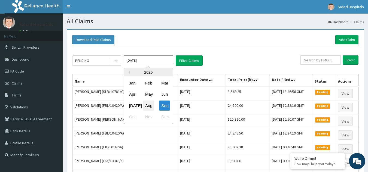
click at [147, 104] on div "Aug" at bounding box center [148, 106] width 11 height 10
type input "[DATE]"
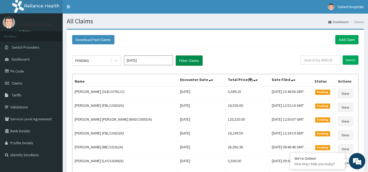
click at [184, 60] on button "Filter Claims" at bounding box center [189, 61] width 27 height 10
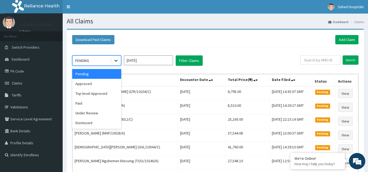
click at [119, 58] on div at bounding box center [116, 61] width 10 height 10
click at [109, 84] on div "Approved" at bounding box center [96, 84] width 49 height 10
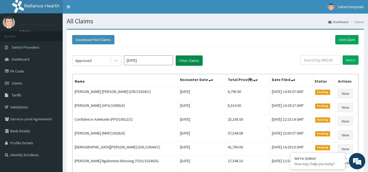
click at [193, 60] on button "Filter Claims" at bounding box center [189, 61] width 27 height 10
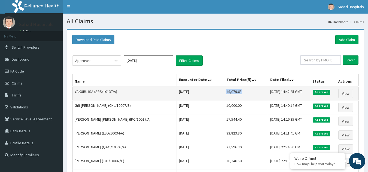
drag, startPoint x: 208, startPoint y: 93, endPoint x: 247, endPoint y: 94, distance: 38.9
click at [247, 94] on td "19,079.63" at bounding box center [246, 94] width 44 height 14
copy td "19,079.63"
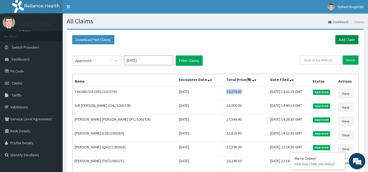
click at [336, 43] on link "Add Claim" at bounding box center [346, 39] width 23 height 9
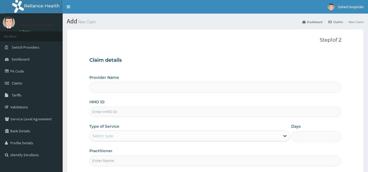
type input "BLD/10028/C"
type input "Sahad Hospitals"
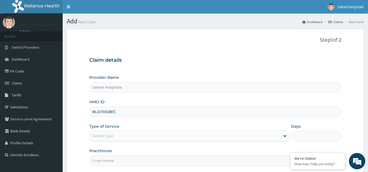
type input "BLD/10028/C"
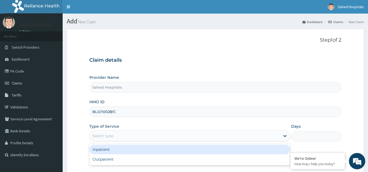
click at [204, 137] on div "Select type" at bounding box center [185, 136] width 190 height 9
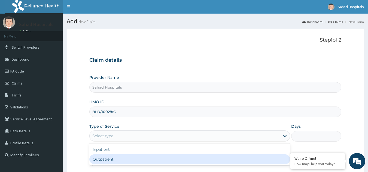
click at [194, 160] on div "Outpatient" at bounding box center [189, 160] width 201 height 10
type input "1"
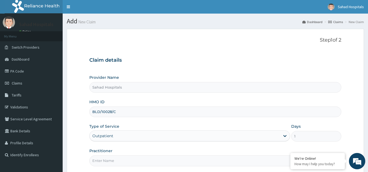
click at [194, 160] on input "Practitioner" at bounding box center [215, 161] width 252 height 11
type input "GP"
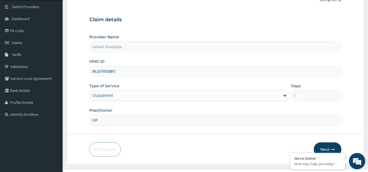
scroll to position [51, 0]
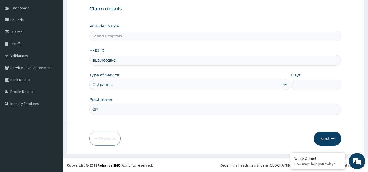
click at [326, 139] on button "Next" at bounding box center [327, 139] width 27 height 14
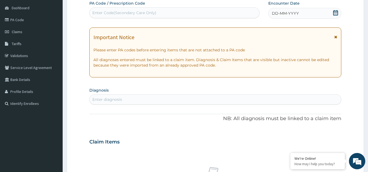
click at [221, 16] on div "Enter Code(Secondary Care Only)" at bounding box center [175, 12] width 170 height 9
paste input "PA/C6A444"
type input "PA/C6A444"
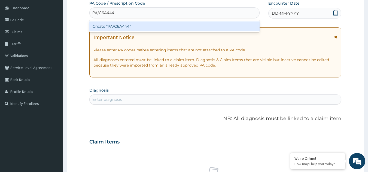
click at [110, 27] on div "Create "PA/C6A444"" at bounding box center [174, 27] width 170 height 10
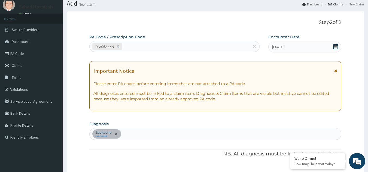
scroll to position [17, 0]
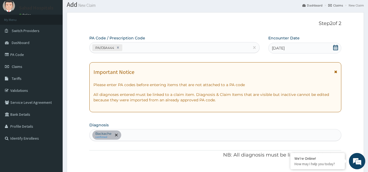
click at [160, 139] on div "Backache confirmed" at bounding box center [215, 135] width 251 height 11
type input "MALARIA"
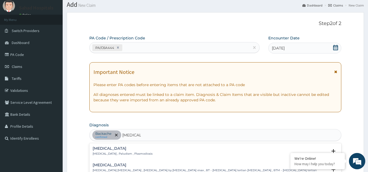
click at [106, 153] on p "Malaria , Paludism , Plasmodiosis" at bounding box center [123, 154] width 60 height 4
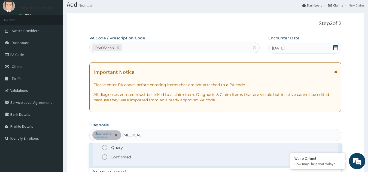
scroll to position [27, 0]
click at [104, 158] on icon "status option filled" at bounding box center [104, 158] width 7 height 7
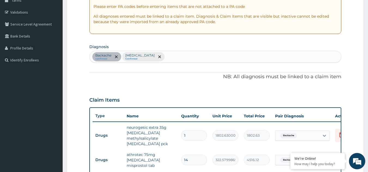
scroll to position [159, 0]
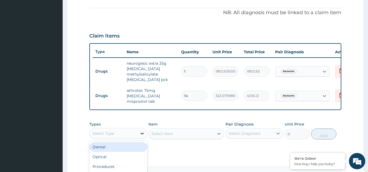
click at [142, 133] on icon at bounding box center [141, 133] width 5 height 5
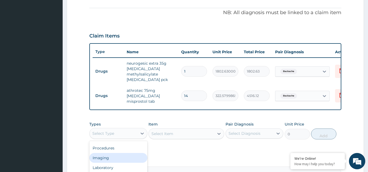
scroll to position [201, 0]
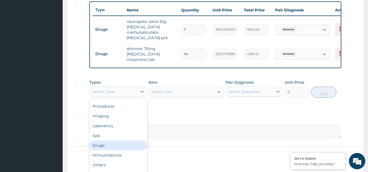
click at [113, 144] on div "Drugs" at bounding box center [118, 146] width 58 height 10
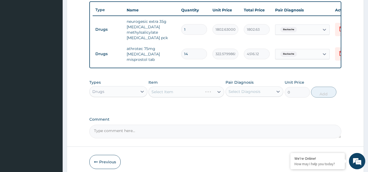
click at [219, 92] on div "Select Item" at bounding box center [186, 92] width 76 height 11
click at [219, 92] on icon at bounding box center [218, 91] width 5 height 5
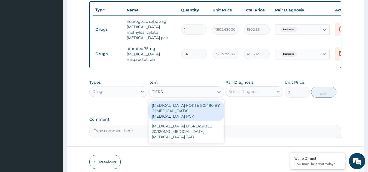
type input "COART"
click at [191, 112] on div "[MEDICAL_DATA] FORTE 80/480 BY 6 [MEDICAL_DATA] [MEDICAL_DATA] PCK" at bounding box center [186, 111] width 76 height 21
type input "5313"
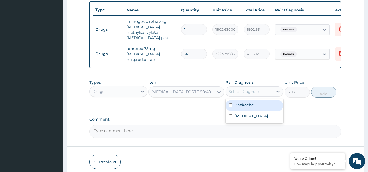
click at [247, 94] on div "Select Diagnosis" at bounding box center [244, 91] width 32 height 5
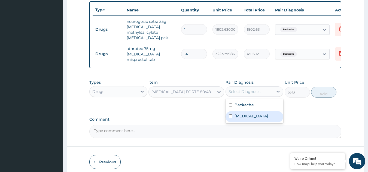
click at [241, 118] on label "[MEDICAL_DATA]" at bounding box center [251, 115] width 34 height 5
checkbox input "true"
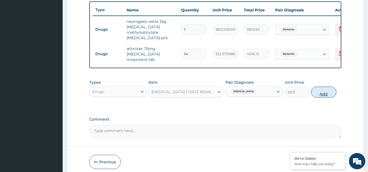
click at [321, 91] on button "Add" at bounding box center [323, 92] width 25 height 11
type input "0"
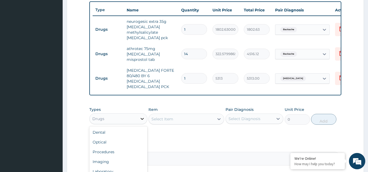
click at [140, 116] on icon at bounding box center [141, 118] width 5 height 5
click at [121, 147] on div "Procedures" at bounding box center [118, 152] width 58 height 10
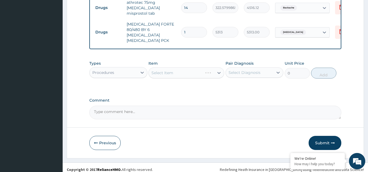
click at [220, 67] on div "Select Item" at bounding box center [186, 72] width 76 height 11
click at [217, 70] on icon at bounding box center [218, 72] width 5 height 5
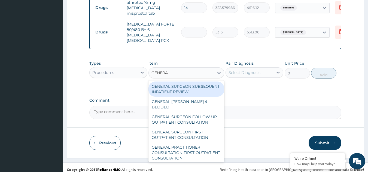
type input "GENERAL"
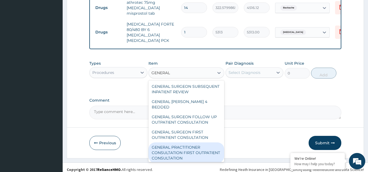
click at [182, 148] on div "GENERAL PRACTITIONER CONSULTATION FIRST OUTPATIENT CONSULTATION" at bounding box center [186, 153] width 76 height 21
type input "3000"
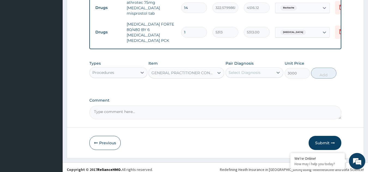
click at [246, 72] on div "Select Diagnosis" at bounding box center [250, 72] width 48 height 9
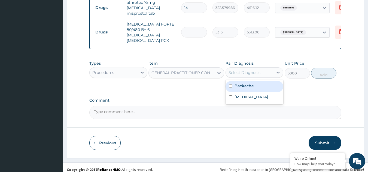
click at [241, 84] on label "Backache" at bounding box center [243, 85] width 19 height 5
checkbox input "true"
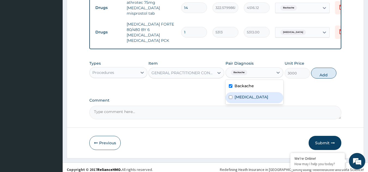
click at [237, 94] on label "[MEDICAL_DATA]" at bounding box center [251, 96] width 34 height 5
checkbox input "true"
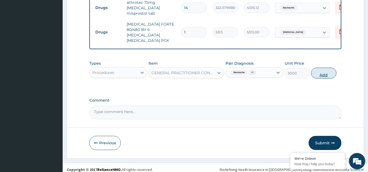
click at [321, 69] on button "Add" at bounding box center [323, 73] width 25 height 11
type input "0"
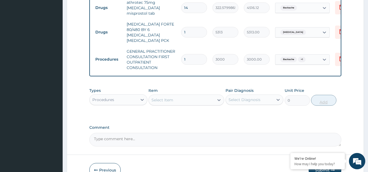
scroll to position [275, 0]
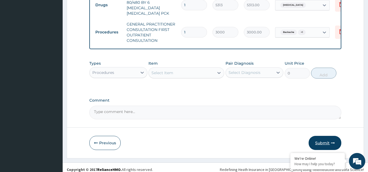
click at [324, 140] on button "Submit" at bounding box center [324, 143] width 33 height 14
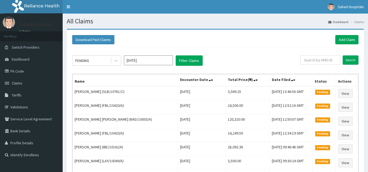
click at [161, 61] on input "[DATE]" at bounding box center [148, 61] width 49 height 10
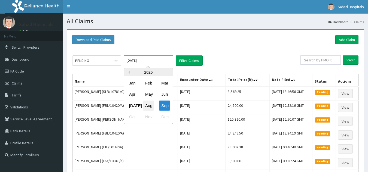
click at [148, 107] on div "Aug" at bounding box center [148, 106] width 11 height 10
type input "[DATE]"
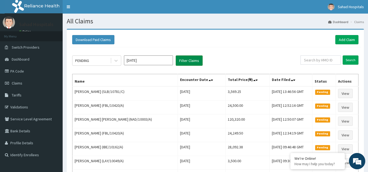
click at [188, 59] on button "Filter Claims" at bounding box center [189, 61] width 27 height 10
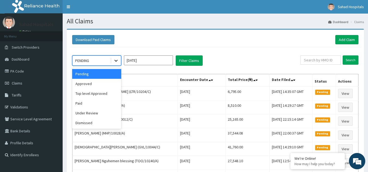
click at [114, 65] on div at bounding box center [116, 61] width 10 height 10
click at [105, 85] on div "Approved" at bounding box center [96, 84] width 49 height 10
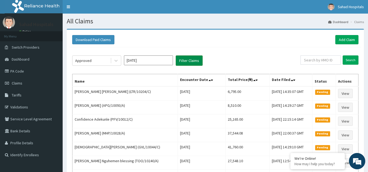
click at [186, 61] on button "Filter Claims" at bounding box center [189, 61] width 27 height 10
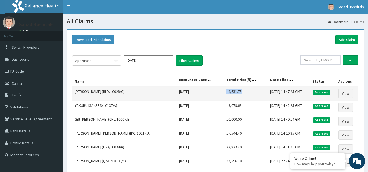
drag, startPoint x: 210, startPoint y: 94, endPoint x: 235, endPoint y: 94, distance: 25.0
click at [235, 94] on td "14,631.75" at bounding box center [246, 94] width 44 height 14
copy td "14,631.75"
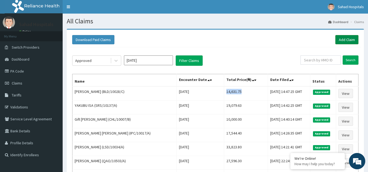
click at [345, 37] on link "Add Claim" at bounding box center [346, 39] width 23 height 9
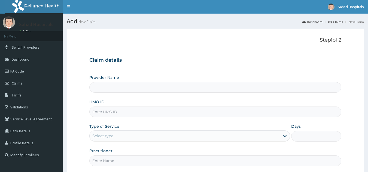
click at [230, 110] on input "HMO ID" at bounding box center [215, 112] width 252 height 11
paste input "EGB/10014/A"
type input "EGB/10014/A"
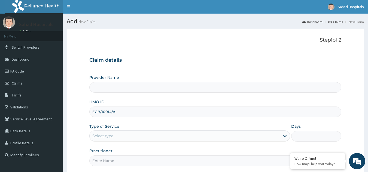
type input "Sahad Hospitals"
type input "EGB/10014/A"
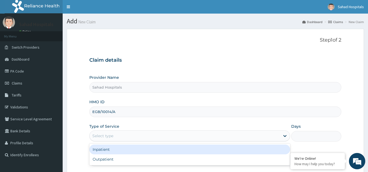
click at [177, 139] on div "Select type" at bounding box center [185, 136] width 190 height 9
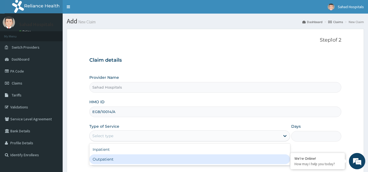
click at [154, 163] on div "Outpatient" at bounding box center [189, 160] width 201 height 10
type input "1"
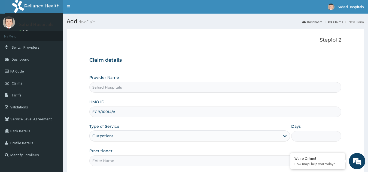
click at [154, 163] on input "Practitioner" at bounding box center [215, 161] width 252 height 11
type input "GP"
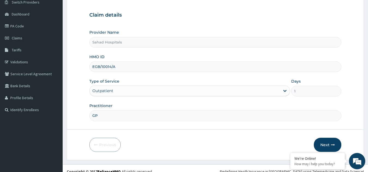
scroll to position [51, 0]
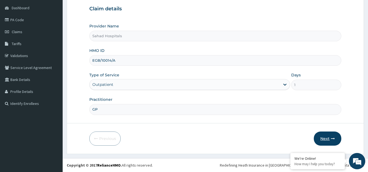
click at [322, 140] on button "Next" at bounding box center [327, 139] width 27 height 14
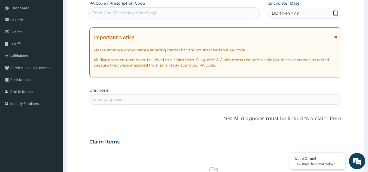
click at [198, 13] on div "Enter Code(Secondary Care Only)" at bounding box center [175, 12] width 170 height 9
paste input "PA/88761B"
type input "PA/88761B"
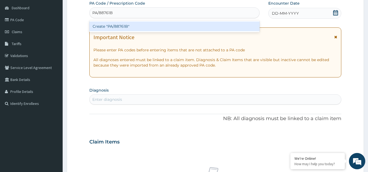
click at [107, 30] on div "Create "PA/88761B"" at bounding box center [174, 27] width 170 height 10
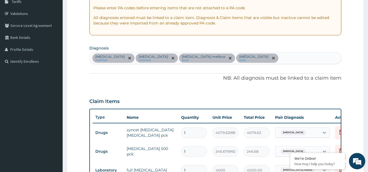
scroll to position [93, 0]
click at [269, 60] on div "[MEDICAL_DATA] confirmed [MEDICAL_DATA] confirmed [MEDICAL_DATA] mellitus query…" at bounding box center [215, 58] width 251 height 11
type input "[MEDICAL_DATA]"
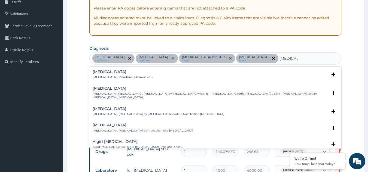
click at [101, 72] on h4 "[MEDICAL_DATA]" at bounding box center [123, 72] width 60 height 4
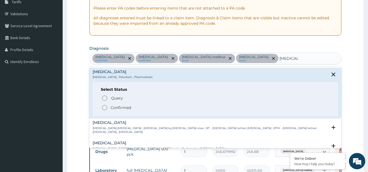
click at [105, 108] on icon "status option filled" at bounding box center [104, 108] width 7 height 7
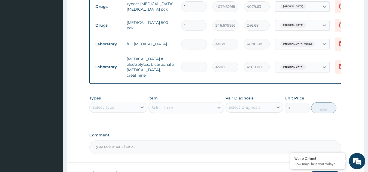
scroll to position [220, 0]
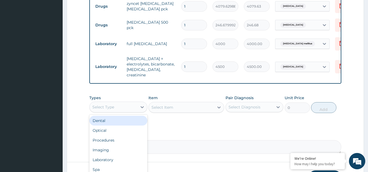
click at [129, 107] on div "Select Type" at bounding box center [114, 107] width 48 height 9
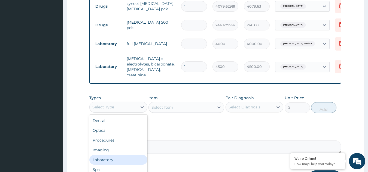
click at [117, 161] on div "Laboratory" at bounding box center [118, 160] width 58 height 10
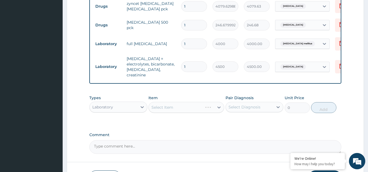
scroll to position [261, 0]
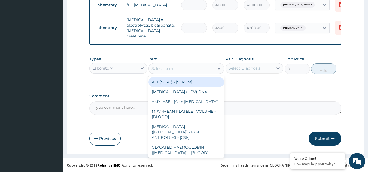
click at [217, 68] on icon at bounding box center [218, 69] width 3 height 2
type input "G"
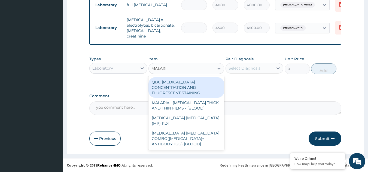
type input "[MEDICAL_DATA]"
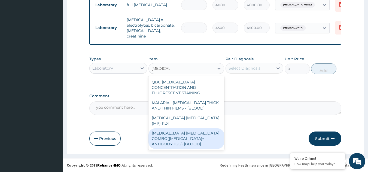
click at [193, 128] on div "[MEDICAL_DATA] [MEDICAL_DATA] COMBO([MEDICAL_DATA]+ ANTIBODY, IGG) [BLOOD]" at bounding box center [186, 138] width 76 height 21
type input "2000"
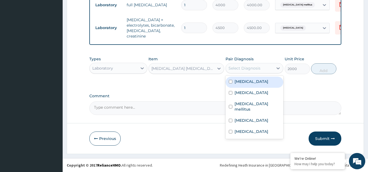
click at [259, 69] on div "Select Diagnosis" at bounding box center [244, 68] width 32 height 5
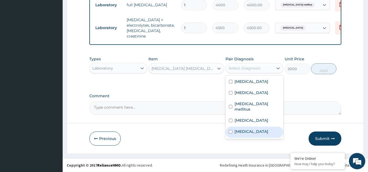
click at [242, 128] on div "Malaria" at bounding box center [254, 132] width 58 height 11
checkbox input "true"
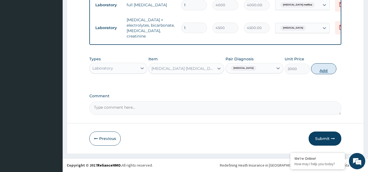
click at [325, 70] on button "Add" at bounding box center [323, 68] width 25 height 11
type input "0"
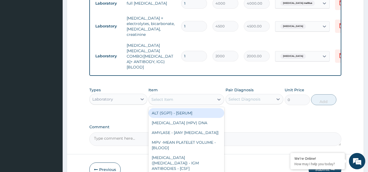
click at [210, 95] on div "Select Item" at bounding box center [181, 99] width 65 height 9
type input "FBC"
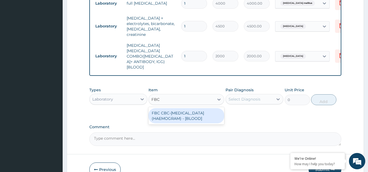
click at [207, 108] on div "FBC CBC-COMPLETE BLOOD COUNT (HAEMOGRAM) - [BLOOD]" at bounding box center [186, 115] width 76 height 15
type input "3000"
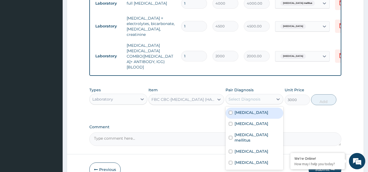
click at [252, 97] on div "Select Diagnosis" at bounding box center [244, 99] width 32 height 5
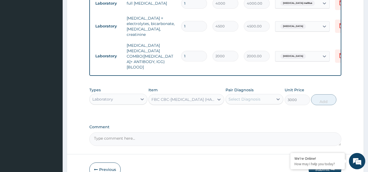
drag, startPoint x: 252, startPoint y: 88, endPoint x: 249, endPoint y: 88, distance: 2.7
click at [249, 97] on div "Select Diagnosis" at bounding box center [244, 99] width 32 height 5
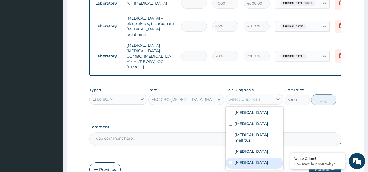
click at [247, 160] on label "Malaria" at bounding box center [251, 162] width 34 height 5
checkbox input "true"
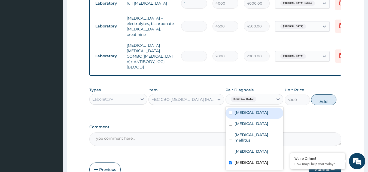
click at [242, 110] on label "Upper respiratory infection" at bounding box center [251, 112] width 34 height 5
checkbox input "true"
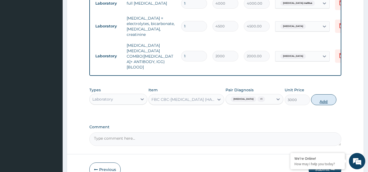
click at [325, 94] on button "Add" at bounding box center [323, 99] width 25 height 11
type input "0"
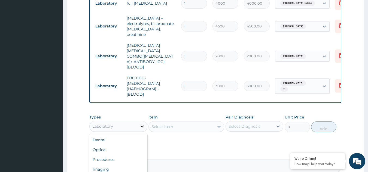
click at [141, 126] on icon at bounding box center [141, 127] width 3 height 2
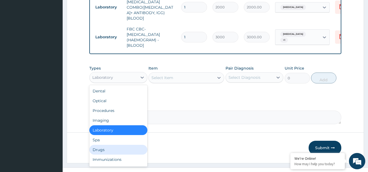
click at [111, 145] on div "Drugs" at bounding box center [118, 150] width 58 height 10
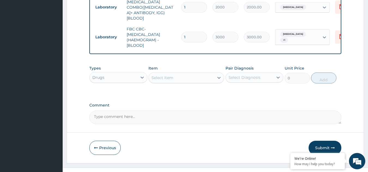
click at [220, 75] on icon at bounding box center [218, 77] width 5 height 5
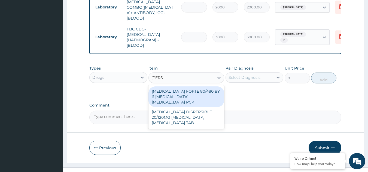
type input "COART"
click at [194, 87] on div "COARTEM FORTE 80/480 BY 6 ARTEMETHER LUMEFANTRINE PCK" at bounding box center [186, 97] width 76 height 21
type input "5313"
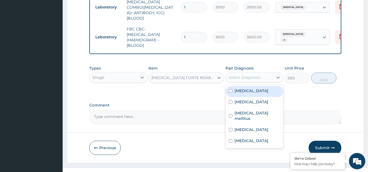
click at [262, 73] on div "Select Diagnosis" at bounding box center [250, 77] width 48 height 9
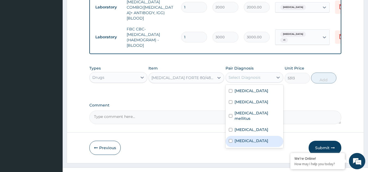
click at [237, 138] on label "Malaria" at bounding box center [251, 140] width 34 height 5
checkbox input "true"
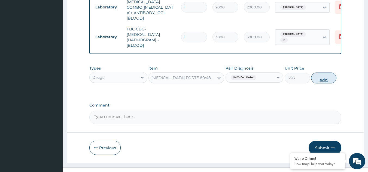
click at [323, 73] on button "Add" at bounding box center [323, 78] width 25 height 11
type input "0"
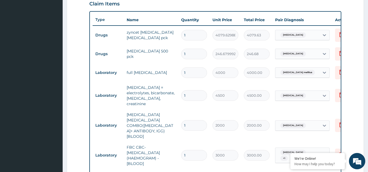
scroll to position [191, 0]
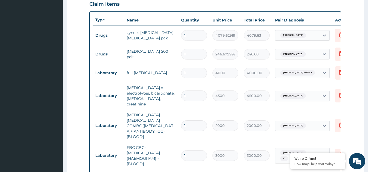
click at [196, 58] on input "1" at bounding box center [194, 54] width 26 height 11
type input "10"
type input "2466.80"
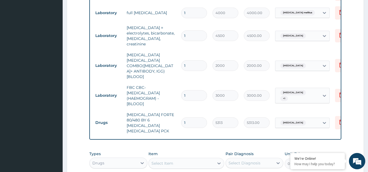
scroll to position [251, 0]
type input "10"
click at [143, 162] on icon at bounding box center [141, 163] width 3 height 2
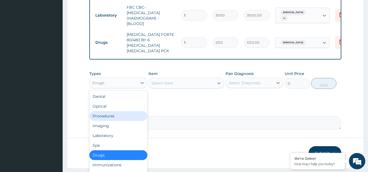
click at [112, 111] on div "Procedures" at bounding box center [118, 116] width 58 height 10
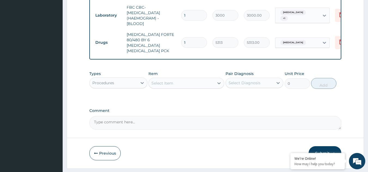
click at [218, 81] on icon at bounding box center [218, 83] width 5 height 5
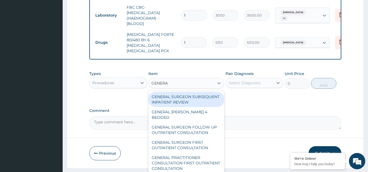
type input "GENERAL"
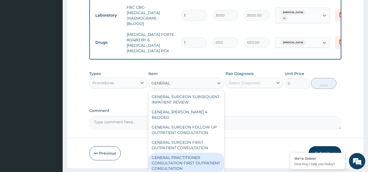
click at [189, 153] on div "GENERAL PRACTITIONER CONSULTATION FIRST OUTPATIENT CONSULTATION" at bounding box center [186, 163] width 76 height 21
type input "3000"
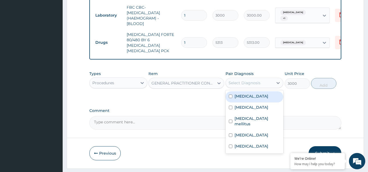
click at [250, 79] on div "Select Diagnosis" at bounding box center [250, 83] width 48 height 9
click at [244, 94] on label "Upper respiratory infection" at bounding box center [251, 96] width 34 height 5
checkbox input "true"
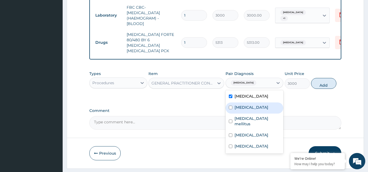
click at [234, 103] on div "Bronchitis" at bounding box center [254, 108] width 58 height 11
checkbox input "true"
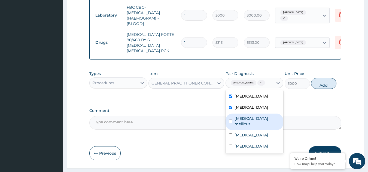
click at [230, 120] on input "checkbox" at bounding box center [231, 122] width 4 height 4
checkbox input "true"
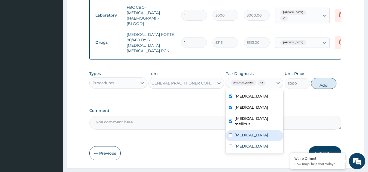
click at [229, 134] on input "checkbox" at bounding box center [231, 136] width 4 height 4
checkbox input "true"
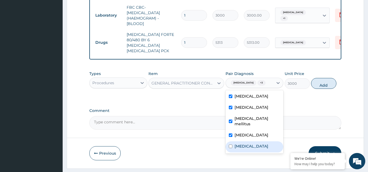
click at [232, 145] on input "checkbox" at bounding box center [231, 147] width 4 height 4
checkbox input "true"
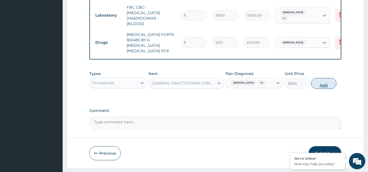
click at [319, 78] on button "Add" at bounding box center [323, 83] width 25 height 11
type input "0"
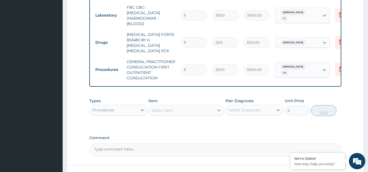
scroll to position [359, 0]
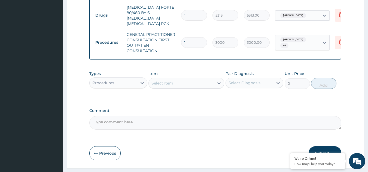
click at [325, 146] on button "Submit" at bounding box center [324, 153] width 33 height 14
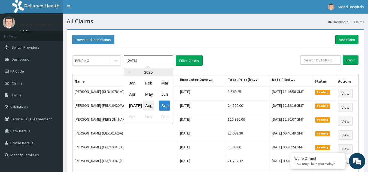
drag, startPoint x: 147, startPoint y: 58, endPoint x: 152, endPoint y: 106, distance: 47.9
click at [152, 66] on div "[DATE] Previous Year [DATE] Feb Mar Apr May Jun [DATE] Aug Sep Oct Nov Dec" at bounding box center [148, 61] width 49 height 10
click at [152, 106] on div "Aug" at bounding box center [148, 106] width 11 height 10
type input "[DATE]"
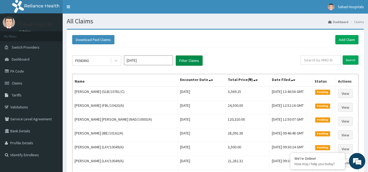
click at [188, 60] on button "Filter Claims" at bounding box center [189, 61] width 27 height 10
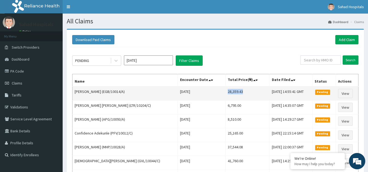
drag, startPoint x: 216, startPoint y: 93, endPoint x: 234, endPoint y: 94, distance: 17.7
click at [234, 94] on td "28,359.43" at bounding box center [247, 94] width 44 height 14
copy td "28,359.43"
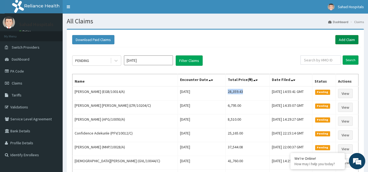
click at [343, 38] on link "Add Claim" at bounding box center [346, 39] width 23 height 9
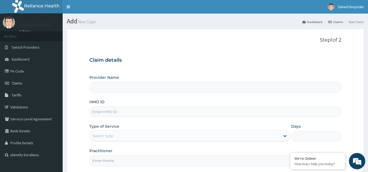
type input "Sahad Hospitals"
click at [247, 111] on input "HMO ID" at bounding box center [215, 112] width 252 height 11
paste input "HTH/10008/B"
type input "HTH/10008/B"
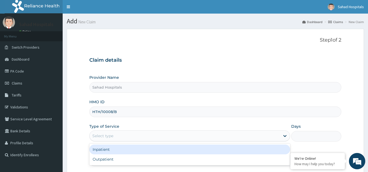
click at [192, 139] on div "Select type" at bounding box center [185, 136] width 190 height 9
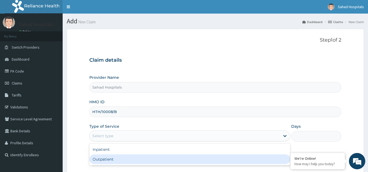
click at [158, 162] on div "Outpatient" at bounding box center [189, 160] width 201 height 10
type input "1"
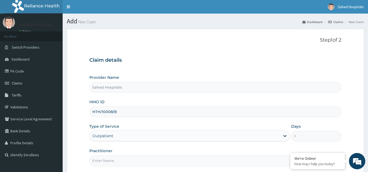
click at [158, 162] on input "Practitioner" at bounding box center [215, 161] width 252 height 11
type input "GP"
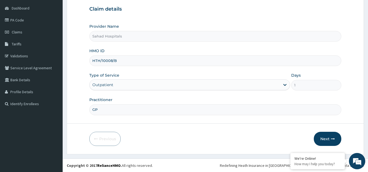
scroll to position [51, 0]
click at [330, 136] on button "Next" at bounding box center [327, 139] width 27 height 14
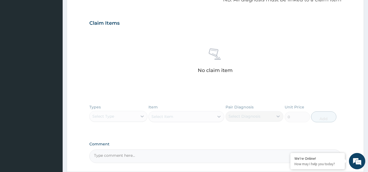
scroll to position [219, 0]
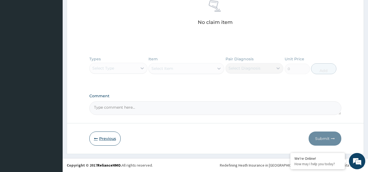
click at [108, 139] on button "Previous" at bounding box center [104, 139] width 31 height 14
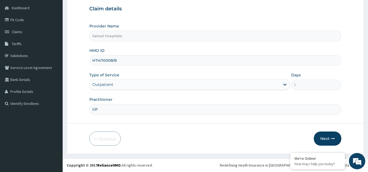
scroll to position [51, 0]
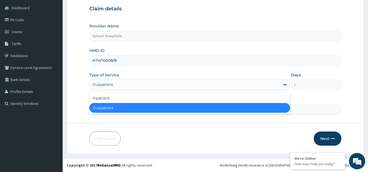
click at [126, 85] on div "Outpatient" at bounding box center [185, 84] width 190 height 9
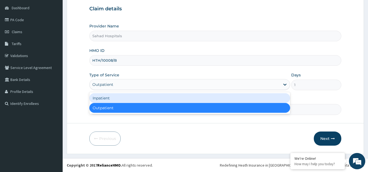
click at [119, 99] on div "Inpatient" at bounding box center [189, 98] width 201 height 10
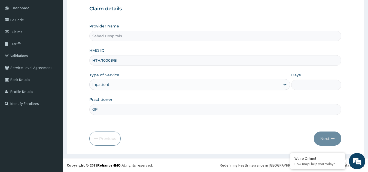
click at [294, 83] on input "Days" at bounding box center [316, 85] width 50 height 11
type input "6"
click at [327, 137] on button "Next" at bounding box center [327, 139] width 27 height 14
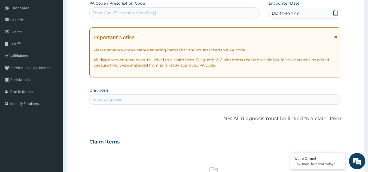
click at [218, 16] on div "Enter Code(Secondary Care Only)" at bounding box center [175, 12] width 170 height 9
paste input "PA/8BAC76"
type input "PA/8BAC76"
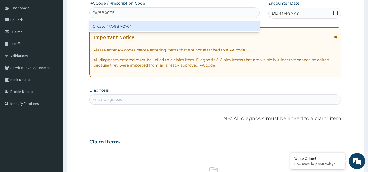
click at [143, 26] on div "Create "PA/8BAC76"" at bounding box center [174, 27] width 170 height 10
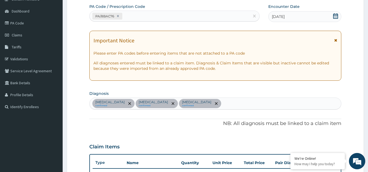
scroll to position [48, 0]
click at [140, 16] on div "PA/8BAC76" at bounding box center [170, 16] width 160 height 9
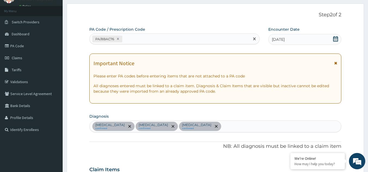
scroll to position [25, 0]
paste input "PA/1FFBAC"
type input "PA/1FFBAC"
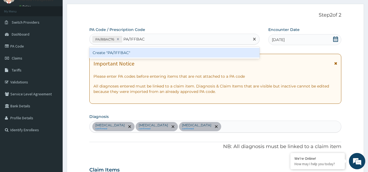
click at [112, 49] on div "Create "PA/1FFBAC"" at bounding box center [174, 53] width 170 height 10
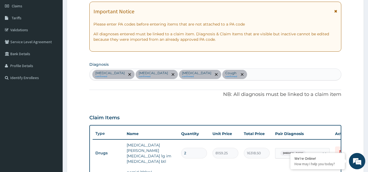
scroll to position [0, 0]
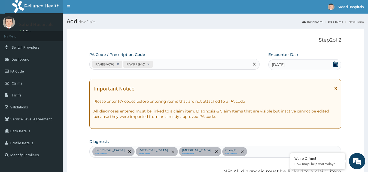
click at [164, 63] on div "PA/8BAC76 PA/1FFBAC" at bounding box center [170, 64] width 160 height 9
paste input "PA/4D17E8"
type input "PA/4D17E8"
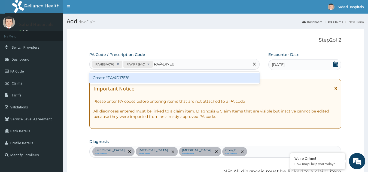
click at [136, 77] on div "Create "PA/4D17E8"" at bounding box center [174, 78] width 170 height 10
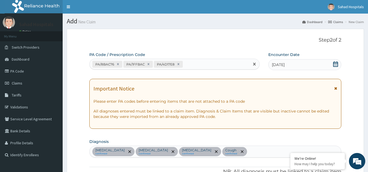
click at [189, 61] on div "PA/8BAC76 PA/1FFBAC PA/4D17E8" at bounding box center [170, 64] width 160 height 9
paste input "PA/98F972"
type input "PA/98F972"
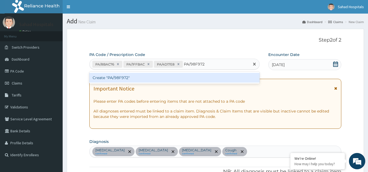
click at [123, 76] on div "Create "PA/98F972"" at bounding box center [174, 78] width 170 height 10
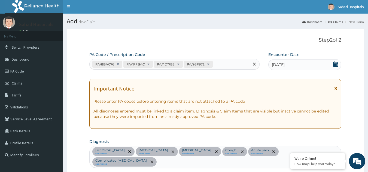
click at [217, 62] on div "PA/8BAC76 PA/1FFBAC PA/4D17E8 PA/98F972" at bounding box center [170, 64] width 160 height 9
paste input "PA/85AF10"
type input "PA/85AF10"
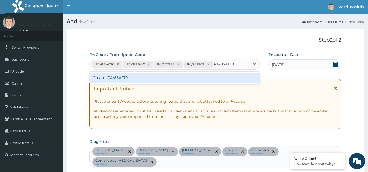
click at [106, 76] on div "Create "PA/85AF10"" at bounding box center [174, 78] width 170 height 10
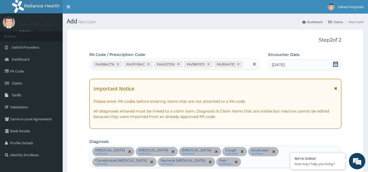
click at [245, 65] on div "PA/8BAC76 PA/1FFBAC PA/4D17E8 PA/98F972 PA/85AF10" at bounding box center [170, 64] width 160 height 9
paste input "PA/DC2DAB"
type input "PA/DC2DAB"
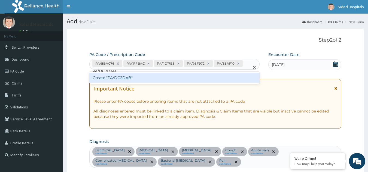
click at [141, 78] on div "Create "PA/DC2DAB"" at bounding box center [174, 78] width 170 height 10
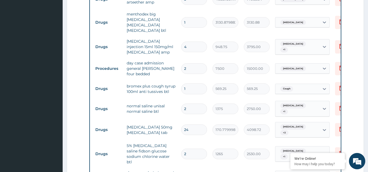
scroll to position [289, 0]
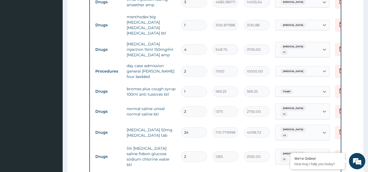
click at [191, 66] on input "2" at bounding box center [194, 71] width 26 height 11
type input "0.00"
type input "3"
type input "22500.00"
type input "1"
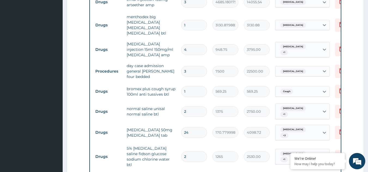
type input "7500.00"
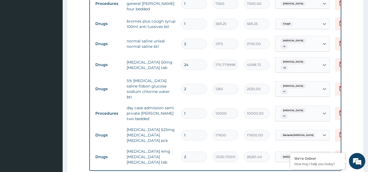
scroll to position [357, 0]
type input "1"
click at [190, 108] on input "1" at bounding box center [194, 113] width 26 height 11
type input "13"
type input "130000.00"
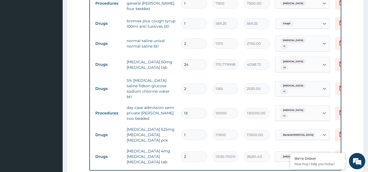
type input "1"
type input "10000.00"
type input "0.00"
type input "3"
type input "30000.00"
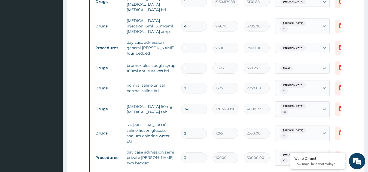
scroll to position [312, 0]
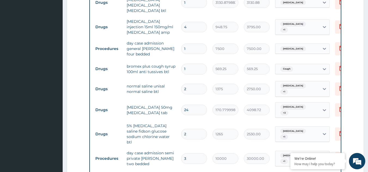
type input "3"
click at [188, 129] on input "2" at bounding box center [194, 134] width 26 height 11
type input "0.00"
type input "4"
type input "5060.00"
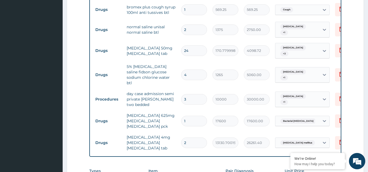
scroll to position [468, 0]
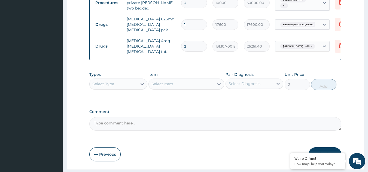
type input "4"
click at [137, 80] on div "Select Type" at bounding box center [114, 84] width 48 height 9
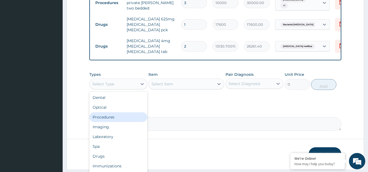
click at [115, 112] on div "Procedures" at bounding box center [118, 117] width 58 height 10
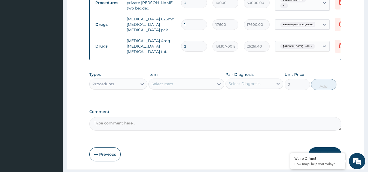
click at [220, 81] on icon at bounding box center [218, 83] width 5 height 5
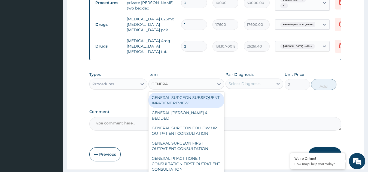
type input "GENERAL"
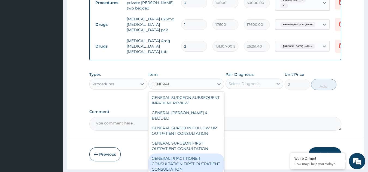
click at [168, 154] on div "GENERAL PRACTITIONER CONSULTATION FIRST OUTPATIENT CONSULTATION" at bounding box center [186, 164] width 76 height 21
type input "3000"
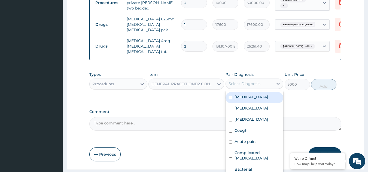
drag, startPoint x: 257, startPoint y: 68, endPoint x: 244, endPoint y: 88, distance: 24.2
click at [244, 88] on div "option Upper respiratory infection focused, 1 of 9. 9 results available. Use Up…" at bounding box center [254, 84] width 58 height 10
click at [244, 94] on label "Upper respiratory infection" at bounding box center [251, 96] width 34 height 5
checkbox input "true"
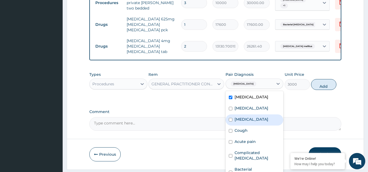
drag, startPoint x: 238, startPoint y: 100, endPoint x: 237, endPoint y: 114, distance: 14.5
click at [237, 114] on div "Upper respiratory infection Ulcer Malaria Cough Acute pain Complicated malaria …" at bounding box center [254, 132] width 58 height 82
click at [237, 115] on div "Malaria" at bounding box center [254, 120] width 58 height 11
checkbox input "true"
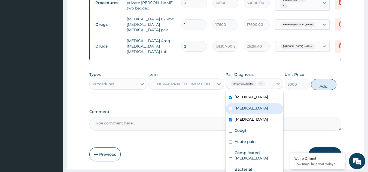
click at [233, 103] on div "Ulcer" at bounding box center [254, 108] width 58 height 11
checkbox input "true"
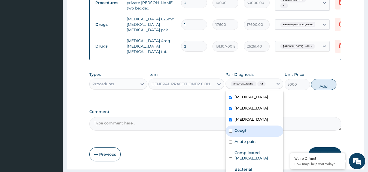
click at [232, 128] on div "Cough" at bounding box center [254, 131] width 58 height 11
checkbox input "true"
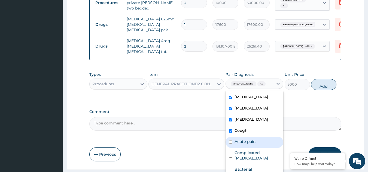
click at [232, 142] on div "Acute pain" at bounding box center [254, 142] width 58 height 11
checkbox input "true"
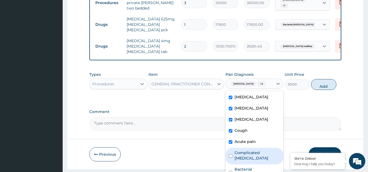
click at [231, 152] on div "Complicated malaria" at bounding box center [254, 156] width 58 height 17
checkbox input "true"
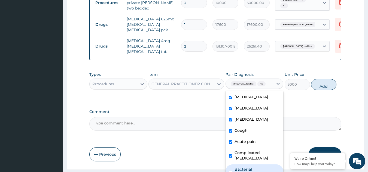
click at [231, 165] on div "Bacterial pyuria" at bounding box center [254, 173] width 58 height 17
checkbox input "true"
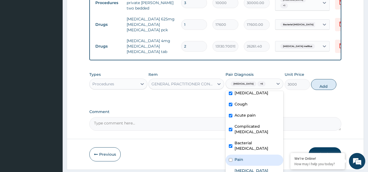
click at [233, 155] on div "Pain" at bounding box center [254, 160] width 58 height 11
checkbox input "true"
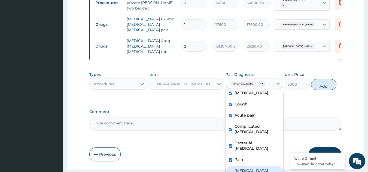
click at [231, 166] on div "Diabetes mellitus" at bounding box center [254, 174] width 58 height 17
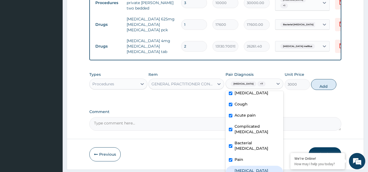
checkbox input "true"
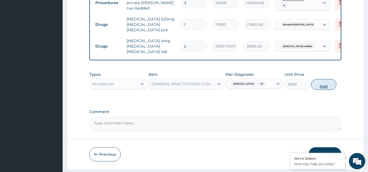
click at [321, 79] on button "Add" at bounding box center [323, 84] width 25 height 11
type input "0"
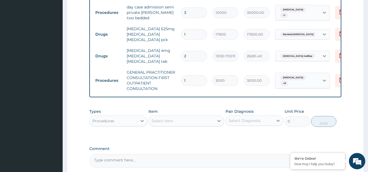
scroll to position [495, 0]
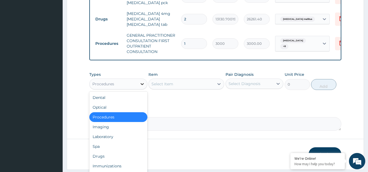
click at [140, 81] on icon at bounding box center [141, 83] width 5 height 5
click at [123, 132] on div "Laboratory" at bounding box center [118, 137] width 58 height 10
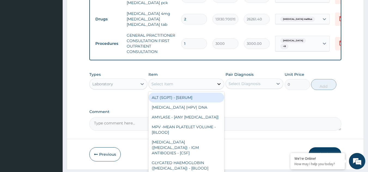
click at [217, 81] on icon at bounding box center [218, 83] width 5 height 5
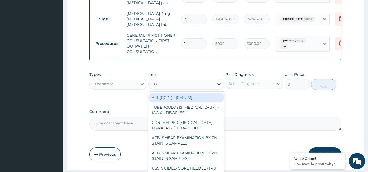
type input "FBC"
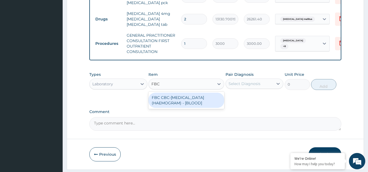
click at [206, 93] on div "FBC CBC-COMPLETE BLOOD COUNT (HAEMOGRAM) - [BLOOD]" at bounding box center [186, 100] width 76 height 15
type input "3000"
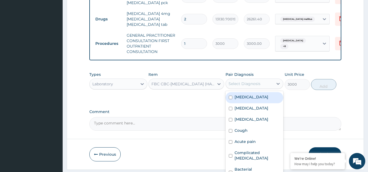
click at [266, 79] on div "Select Diagnosis" at bounding box center [250, 83] width 48 height 9
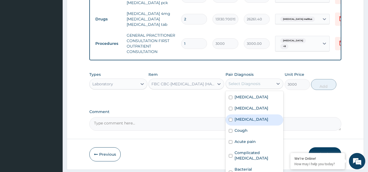
click at [239, 115] on div "Malaria" at bounding box center [254, 120] width 58 height 11
checkbox input "true"
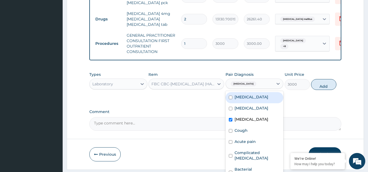
click at [235, 94] on label "Upper respiratory infection" at bounding box center [251, 96] width 34 height 5
checkbox input "true"
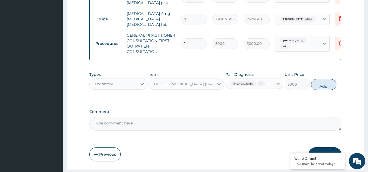
click at [320, 79] on button "Add" at bounding box center [323, 84] width 25 height 11
type input "0"
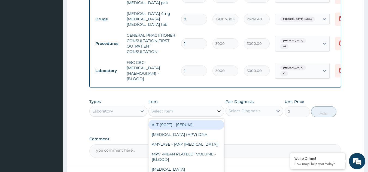
click at [215, 106] on div at bounding box center [219, 111] width 10 height 10
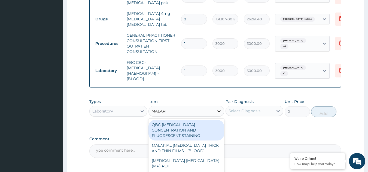
type input "MALARIA"
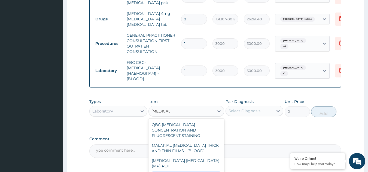
type input "2000"
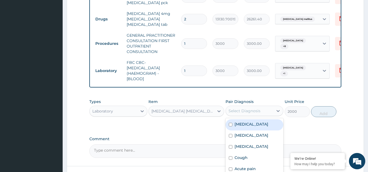
click at [251, 108] on div "Select Diagnosis" at bounding box center [244, 110] width 32 height 5
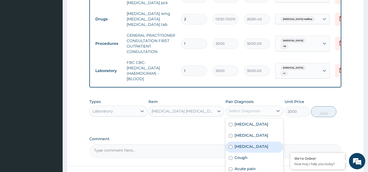
click at [241, 144] on label "Malaria" at bounding box center [251, 146] width 34 height 5
checkbox input "true"
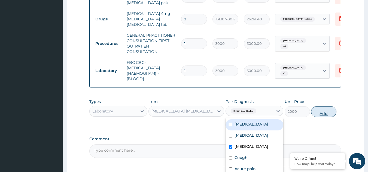
click at [326, 106] on button "Add" at bounding box center [323, 111] width 25 height 11
type input "0"
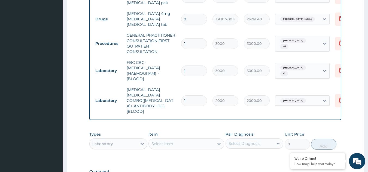
scroll to position [544, 0]
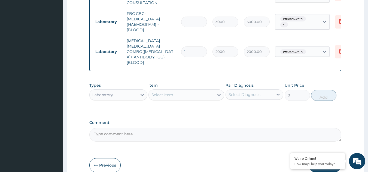
click at [323, 158] on button "Submit" at bounding box center [324, 165] width 33 height 14
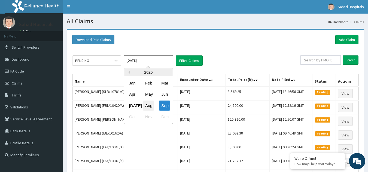
drag, startPoint x: 153, startPoint y: 58, endPoint x: 148, endPoint y: 103, distance: 45.2
click at [148, 66] on div "[DATE] Previous Year [DATE] Feb Mar Apr May Jun [DATE] Aug Sep Oct Nov Dec" at bounding box center [148, 61] width 49 height 10
click at [148, 103] on div "Aug" at bounding box center [148, 106] width 11 height 10
type input "[DATE]"
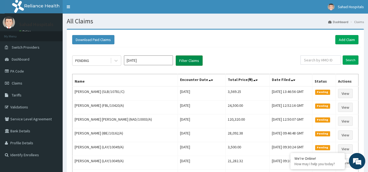
click at [187, 58] on button "Filter Claims" at bounding box center [189, 61] width 27 height 10
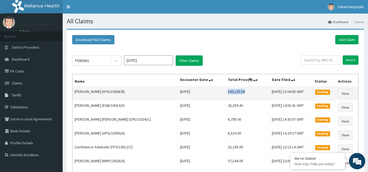
drag, startPoint x: 216, startPoint y: 91, endPoint x: 239, endPoint y: 91, distance: 22.6
click at [239, 91] on td "165,135.04" at bounding box center [247, 94] width 44 height 14
copy td "165,135.04"
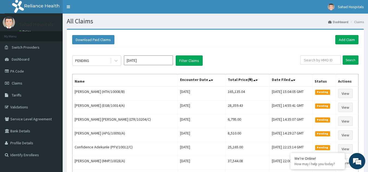
click at [353, 35] on div "Download Paid Claims Add Claim" at bounding box center [214, 39] width 291 height 15
click at [339, 41] on link "Add Claim" at bounding box center [346, 39] width 23 height 9
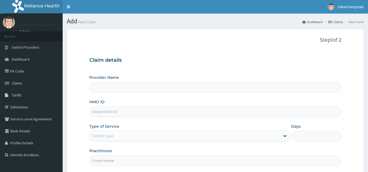
click at [195, 110] on input "HMO ID" at bounding box center [215, 112] width 252 height 11
paste input "TOO/10240/A"
type input "TOO/10240/A"
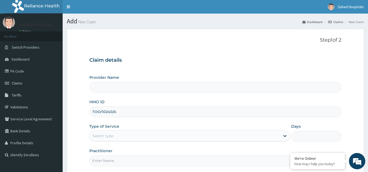
type input "Sahad Hospitals"
type input "TOO/10240/A"
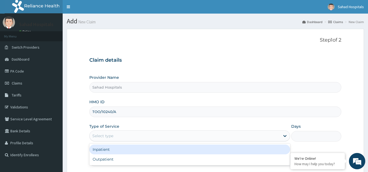
click at [168, 137] on div "Select type" at bounding box center [185, 136] width 190 height 9
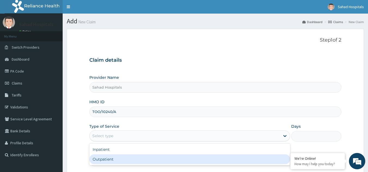
click at [146, 158] on div "Outpatient" at bounding box center [189, 160] width 201 height 10
type input "1"
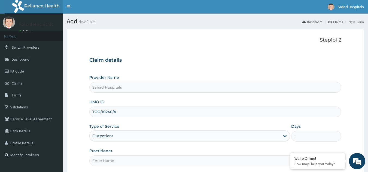
click at [146, 158] on input "Practitioner" at bounding box center [215, 161] width 252 height 11
type input "GP"
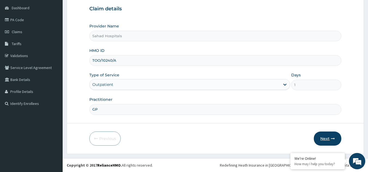
click at [326, 135] on button "Next" at bounding box center [327, 139] width 27 height 14
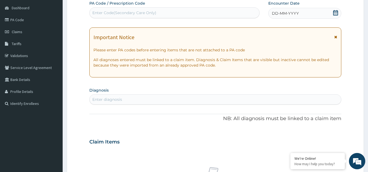
click at [231, 14] on div "Enter Code(Secondary Care Only)" at bounding box center [175, 12] width 170 height 9
paste input "PA/B67749"
type input "PA/B67749"
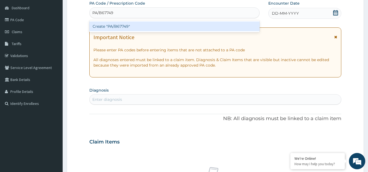
click at [119, 29] on div "Create "PA/B67749"" at bounding box center [174, 27] width 170 height 10
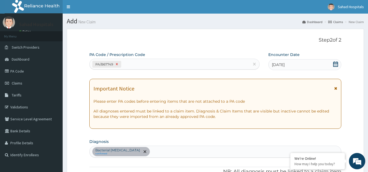
click at [116, 65] on icon at bounding box center [117, 64] width 4 height 4
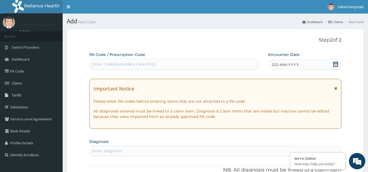
click at [337, 63] on icon at bounding box center [335, 64] width 5 height 5
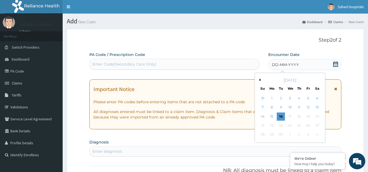
click at [260, 81] on button "Previous Month" at bounding box center [258, 80] width 3 height 3
click at [318, 124] on div "23" at bounding box center [317, 126] width 8 height 8
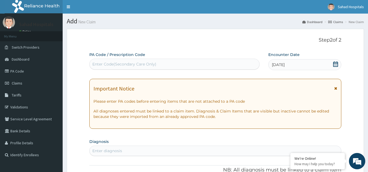
click at [216, 147] on div "Enter diagnosis" at bounding box center [215, 151] width 251 height 9
click at [207, 64] on div "Enter Code(Secondary Care Only)" at bounding box center [175, 64] width 170 height 9
paste input "PA/B67749"
type input "PA/B67749"
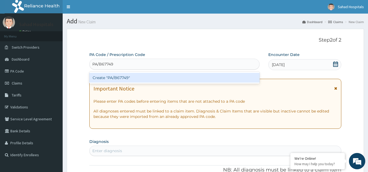
click at [185, 77] on div "Create "PA/B67749"" at bounding box center [174, 78] width 170 height 10
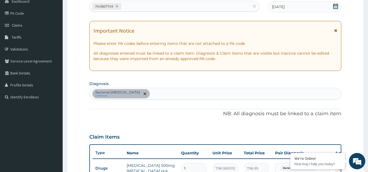
scroll to position [53, 0]
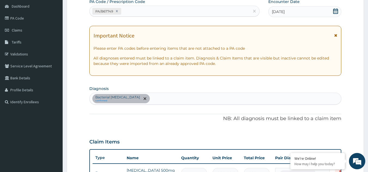
drag, startPoint x: 94, startPoint y: 97, endPoint x: 107, endPoint y: 99, distance: 13.2
click at [107, 99] on div "Bacterial pyuria confirmed" at bounding box center [117, 98] width 47 height 9
click at [117, 13] on icon at bounding box center [117, 11] width 4 height 4
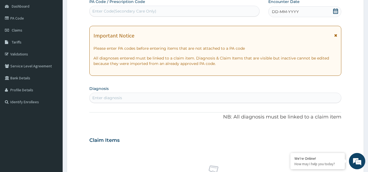
click at [114, 97] on div "Enter diagnosis" at bounding box center [107, 97] width 30 height 5
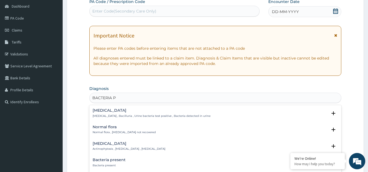
type input "BACTERIA PY"
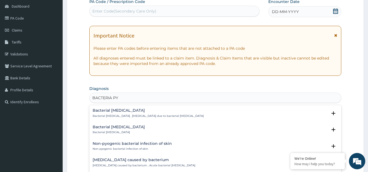
click at [106, 113] on div "Bacterial pyuria Bacterial pyuria , Pyuria due to bacterial urinary tract infec…" at bounding box center [148, 114] width 111 height 10
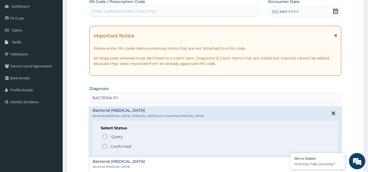
click at [105, 144] on circle "status option filled" at bounding box center [104, 146] width 5 height 5
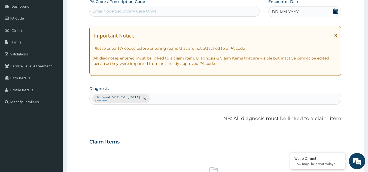
scroll to position [0, 0]
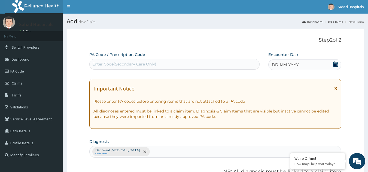
click at [332, 64] on div "DD-MM-YYYY" at bounding box center [304, 64] width 73 height 11
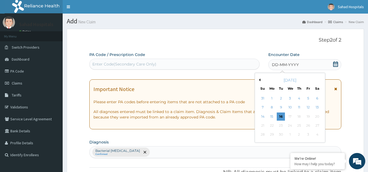
click at [259, 82] on div "September 2025" at bounding box center [290, 80] width 66 height 5
click at [259, 80] on button "Previous Month" at bounding box center [258, 80] width 3 height 3
click at [319, 125] on div "23" at bounding box center [317, 126] width 8 height 8
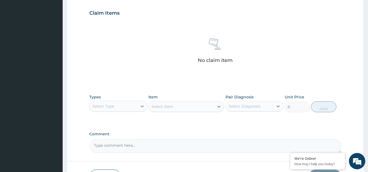
scroll to position [220, 0]
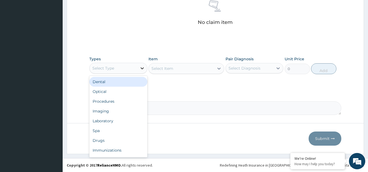
click at [139, 66] on icon at bounding box center [141, 68] width 5 height 5
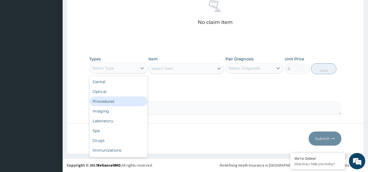
click at [123, 102] on div "Procedures" at bounding box center [118, 102] width 58 height 10
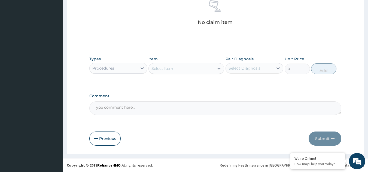
click at [218, 67] on icon at bounding box center [218, 68] width 5 height 5
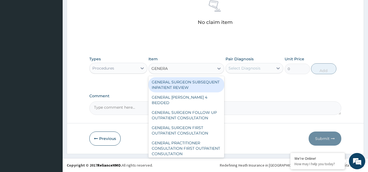
type input "GENERAL"
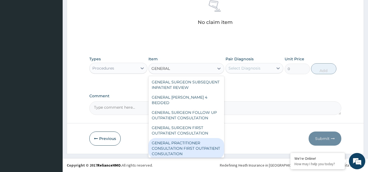
click at [169, 145] on div "GENERAL PRACTITIONER CONSULTATION FIRST OUTPATIENT CONSULTATION" at bounding box center [186, 148] width 76 height 21
type input "3000"
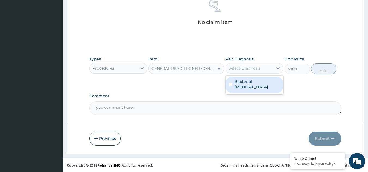
click at [247, 70] on div "Select Diagnosis" at bounding box center [244, 68] width 32 height 5
click at [244, 84] on label "Bacterial pyuria" at bounding box center [257, 84] width 46 height 11
checkbox input "true"
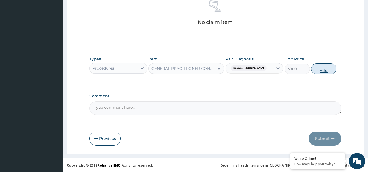
click at [323, 69] on button "Add" at bounding box center [323, 68] width 25 height 11
type input "0"
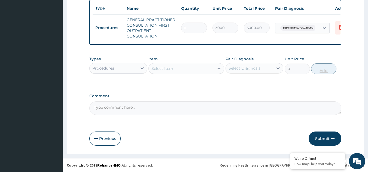
scroll to position [207, 0]
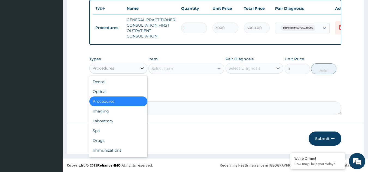
click at [140, 68] on icon at bounding box center [141, 68] width 5 height 5
click at [110, 143] on div "Drugs" at bounding box center [118, 141] width 58 height 10
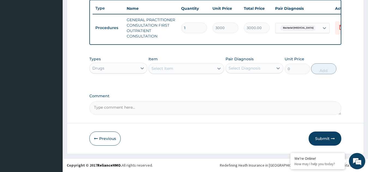
click at [218, 70] on icon at bounding box center [218, 68] width 5 height 5
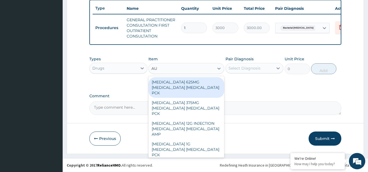
type input "AUG"
click at [196, 88] on div "AUGMENTIN 625MG AMOXICILLIN CLAVULANIC ACID PCK" at bounding box center [186, 87] width 76 height 21
type input "17600"
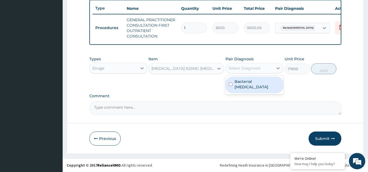
click at [250, 70] on div "Select Diagnosis" at bounding box center [244, 68] width 32 height 5
click at [233, 83] on div "Bacterial pyuria" at bounding box center [254, 85] width 58 height 17
checkbox input "true"
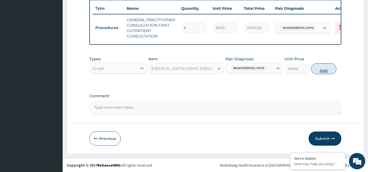
click at [323, 66] on button "Add" at bounding box center [323, 68] width 25 height 11
type input "0"
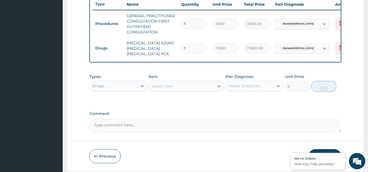
scroll to position [229, 0]
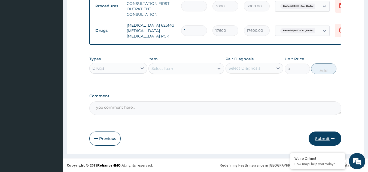
click at [321, 139] on button "Submit" at bounding box center [324, 139] width 33 height 14
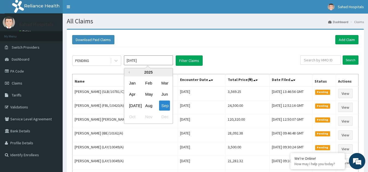
click at [161, 64] on input "[DATE]" at bounding box center [148, 61] width 49 height 10
click at [149, 105] on div "Aug" at bounding box center [148, 106] width 11 height 10
type input "[DATE]"
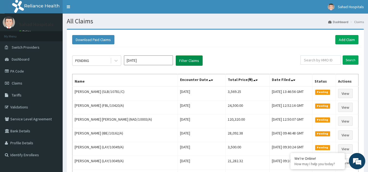
click at [191, 58] on button "Filter Claims" at bounding box center [189, 61] width 27 height 10
click at [117, 62] on icon at bounding box center [115, 60] width 5 height 5
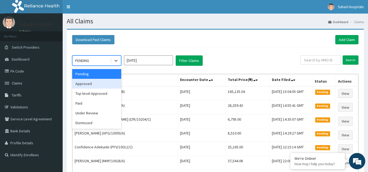
click at [103, 85] on div "Approved" at bounding box center [96, 84] width 49 height 10
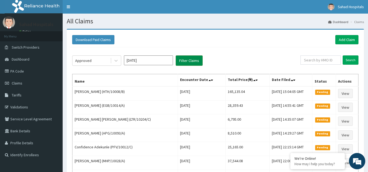
click at [187, 61] on button "Filter Claims" at bounding box center [189, 61] width 27 height 10
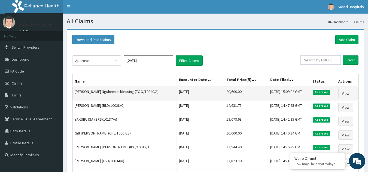
click at [224, 93] on td "20,600.00" at bounding box center [246, 94] width 44 height 14
drag, startPoint x: 216, startPoint y: 92, endPoint x: 237, endPoint y: 94, distance: 21.3
click at [237, 94] on td "20,600.00" at bounding box center [246, 94] width 44 height 14
copy td "20,600.00"
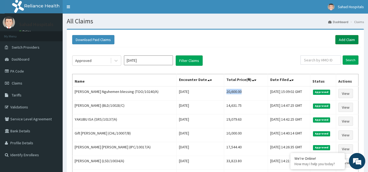
click at [345, 41] on link "Add Claim" at bounding box center [346, 39] width 23 height 9
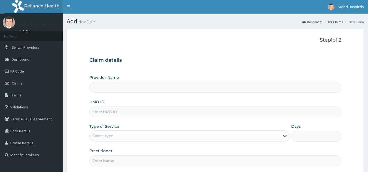
click at [251, 112] on input "HMO ID" at bounding box center [215, 112] width 252 height 11
type input "Sahad Hospitals"
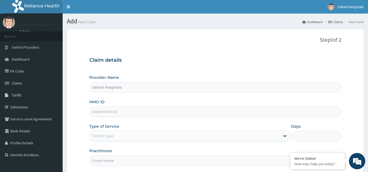
paste input "AEN/10310/C"
type input "AEN/10310/C"
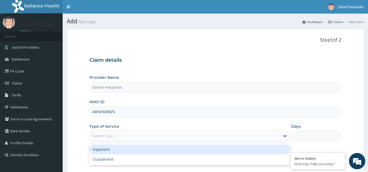
click at [218, 141] on div "Select type" at bounding box center [189, 136] width 201 height 11
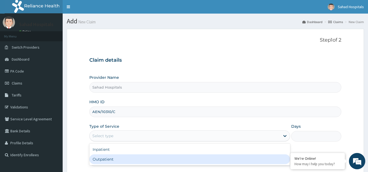
click at [207, 161] on div "Outpatient" at bounding box center [189, 160] width 201 height 10
type input "1"
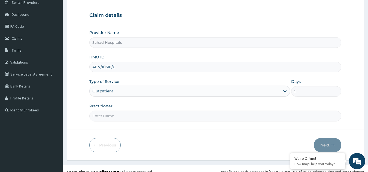
scroll to position [51, 0]
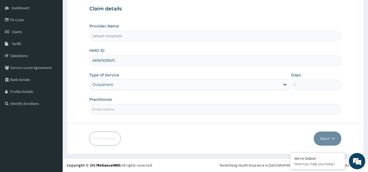
drag, startPoint x: 208, startPoint y: 113, endPoint x: 137, endPoint y: 123, distance: 72.0
click at [137, 123] on form "Step 1 of 2 Claim details Provider Name [GEOGRAPHIC_DATA] HMO ID AEN/10310/C Ty…" at bounding box center [215, 65] width 297 height 177
type input "GP"
click at [328, 136] on button "Next" at bounding box center [327, 139] width 27 height 14
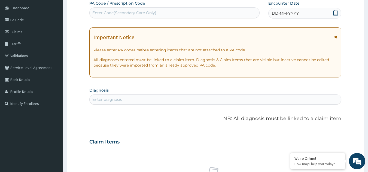
scroll to position [0, 0]
click at [336, 13] on icon at bounding box center [335, 12] width 5 height 5
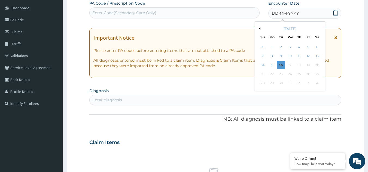
click at [259, 30] on div "[DATE]" at bounding box center [290, 28] width 66 height 5
click at [260, 28] on button "Previous Month" at bounding box center [258, 28] width 3 height 3
click at [318, 72] on div "23" at bounding box center [317, 74] width 8 height 8
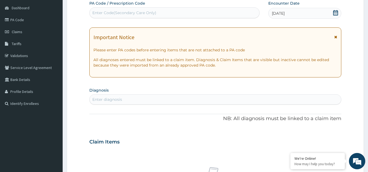
click at [202, 100] on div "Enter diagnosis" at bounding box center [215, 99] width 251 height 9
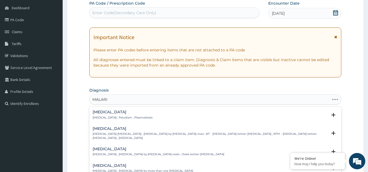
type input "[MEDICAL_DATA]"
click at [100, 114] on h4 "[MEDICAL_DATA]" at bounding box center [123, 112] width 60 height 4
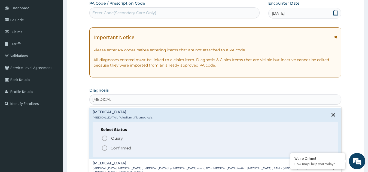
click at [104, 149] on icon "status option filled" at bounding box center [104, 148] width 7 height 7
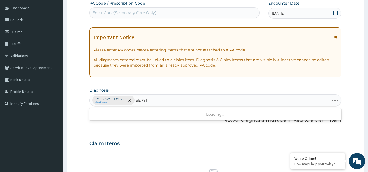
type input "[MEDICAL_DATA]"
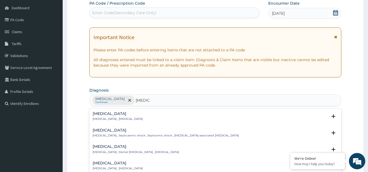
click at [96, 116] on div "[MEDICAL_DATA] [MEDICAL_DATA] , [MEDICAL_DATA]" at bounding box center [118, 117] width 50 height 10
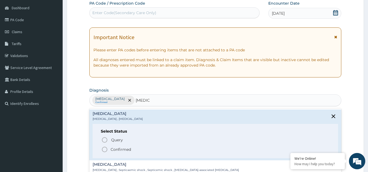
click at [106, 151] on icon "status option filled" at bounding box center [104, 149] width 7 height 7
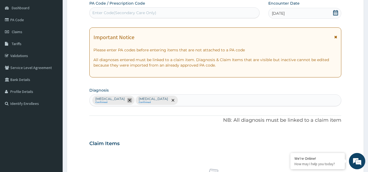
click at [128, 99] on icon "remove selection option" at bounding box center [129, 100] width 3 height 3
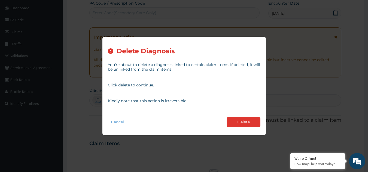
click at [233, 121] on button "Delete" at bounding box center [243, 122] width 34 height 10
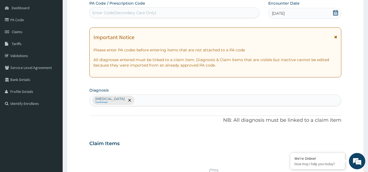
click at [198, 103] on div "Sepsis Confirmed" at bounding box center [215, 100] width 251 height 11
type input "UPPER RESPIRAT"
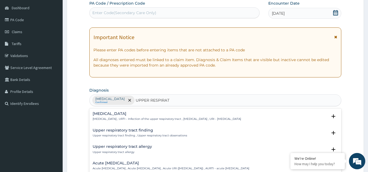
click at [127, 112] on h4 "Upper respiratory infection" at bounding box center [167, 114] width 148 height 4
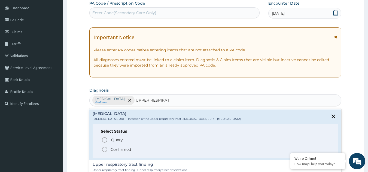
click at [114, 152] on p "Confirmed" at bounding box center [120, 149] width 20 height 5
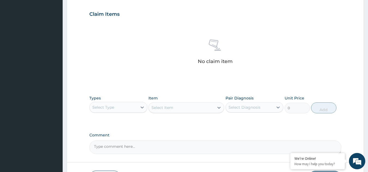
scroll to position [220, 0]
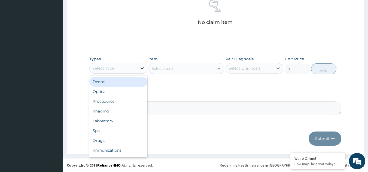
click at [141, 66] on icon at bounding box center [141, 68] width 5 height 5
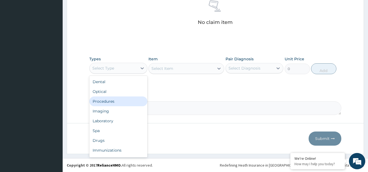
click at [114, 102] on div "Procedures" at bounding box center [118, 102] width 58 height 10
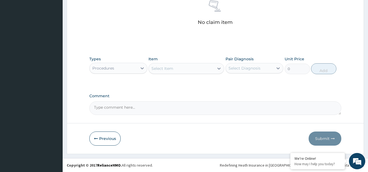
click at [220, 66] on icon at bounding box center [218, 68] width 5 height 5
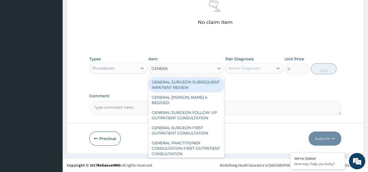
type input "GENERAL"
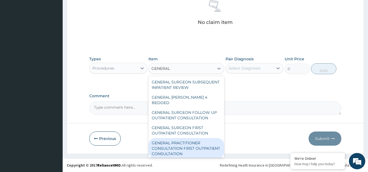
click at [204, 143] on div "GENERAL PRACTITIONER CONSULTATION FIRST OUTPATIENT CONSULTATION" at bounding box center [186, 148] width 76 height 21
type input "3000"
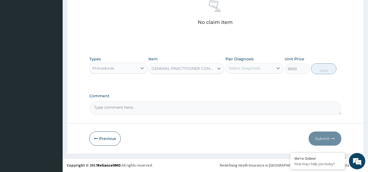
click at [263, 70] on div "Select Diagnosis" at bounding box center [250, 68] width 48 height 9
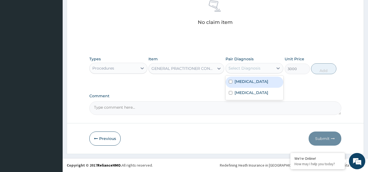
click at [252, 83] on div "Sepsis" at bounding box center [254, 82] width 58 height 11
checkbox input "true"
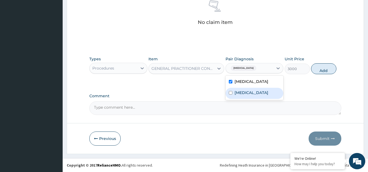
click at [247, 99] on div "Upper respiratory infection" at bounding box center [254, 93] width 58 height 11
checkbox input "true"
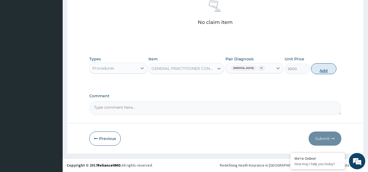
click at [323, 63] on button "Add" at bounding box center [323, 68] width 25 height 11
type input "0"
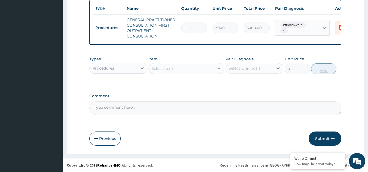
scroll to position [207, 0]
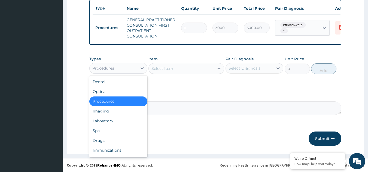
click at [136, 70] on div "Procedures" at bounding box center [114, 68] width 48 height 9
click at [115, 120] on div "Laboratory" at bounding box center [118, 121] width 58 height 10
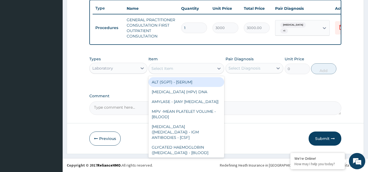
click at [213, 70] on div "Select Item" at bounding box center [181, 68] width 65 height 9
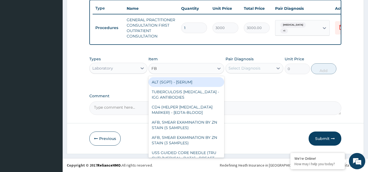
type input "FBC"
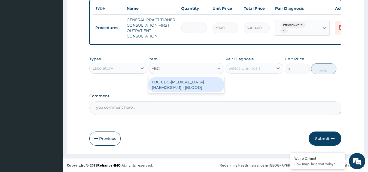
click at [205, 85] on div "FBC CBC-COMPLETE BLOOD COUNT (HAEMOGRAM) - [BLOOD]" at bounding box center [186, 84] width 76 height 15
type input "3000"
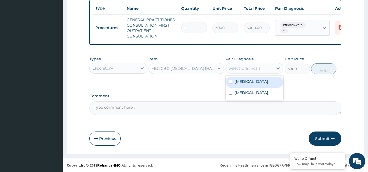
click at [252, 68] on div "Select Diagnosis" at bounding box center [244, 68] width 32 height 5
click at [240, 84] on label "Sepsis" at bounding box center [251, 81] width 34 height 5
checkbox input "true"
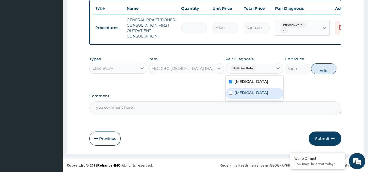
click at [237, 96] on label "Upper respiratory infection" at bounding box center [251, 92] width 34 height 5
checkbox input "true"
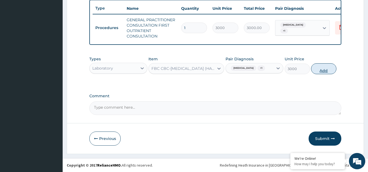
click at [318, 70] on button "Add" at bounding box center [323, 68] width 25 height 11
type input "0"
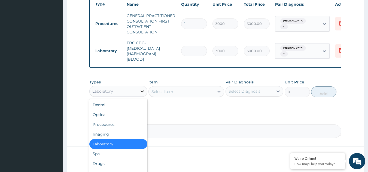
click at [144, 94] on icon at bounding box center [141, 91] width 5 height 5
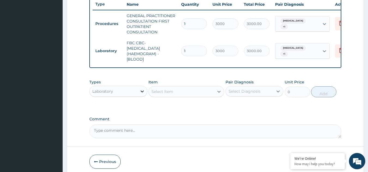
click at [144, 94] on icon at bounding box center [141, 91] width 5 height 5
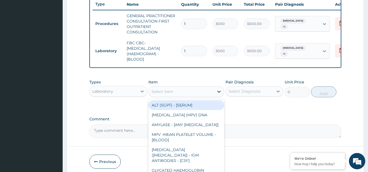
click at [221, 94] on icon at bounding box center [218, 91] width 5 height 5
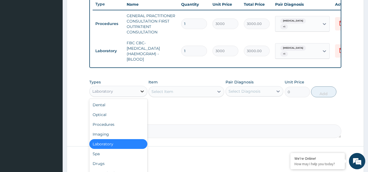
click at [142, 94] on icon at bounding box center [141, 91] width 5 height 5
click at [108, 167] on div "Drugs" at bounding box center [118, 164] width 58 height 10
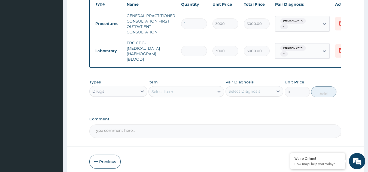
click at [219, 94] on icon at bounding box center [218, 91] width 5 height 5
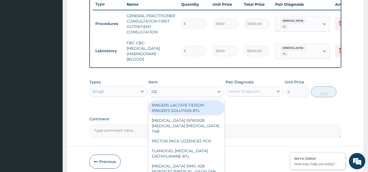
type input "G"
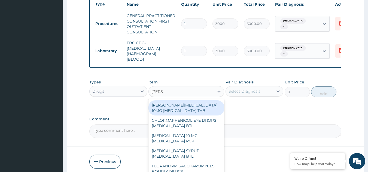
type input "LORAT"
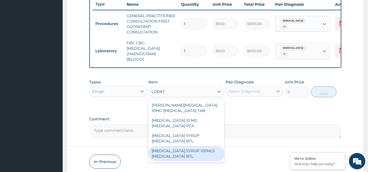
click at [197, 158] on div "LORATADINE SYRUP 100MLS LORATADINE BTL" at bounding box center [186, 153] width 76 height 15
type input "1518"
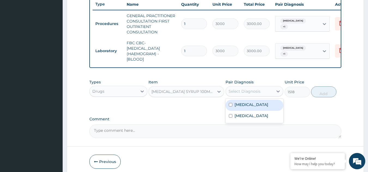
click at [244, 94] on div "Select Diagnosis" at bounding box center [244, 91] width 32 height 5
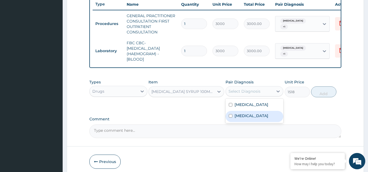
click at [241, 119] on label "Upper respiratory infection" at bounding box center [251, 115] width 34 height 5
checkbox input "true"
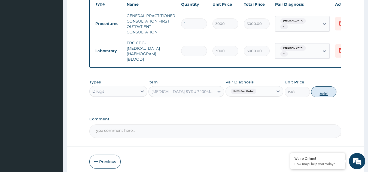
click at [322, 97] on button "Add" at bounding box center [323, 92] width 25 height 11
type input "0"
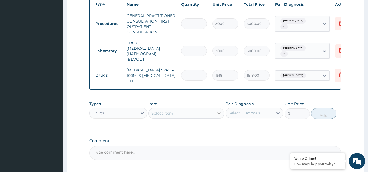
click at [217, 116] on icon at bounding box center [218, 113] width 5 height 5
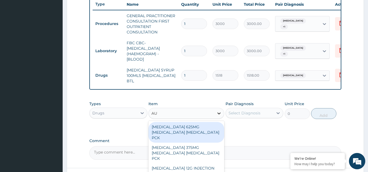
type input "AUG"
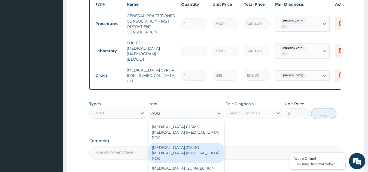
click at [180, 152] on div "AUGMENTIN 375MG AMOXICILLIN CLAVULANIC ACID PCK" at bounding box center [186, 153] width 76 height 21
type input "9487.5"
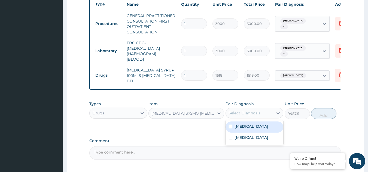
click at [253, 116] on div "Select Diagnosis" at bounding box center [244, 112] width 32 height 5
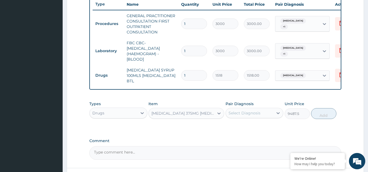
drag, startPoint x: 253, startPoint y: 119, endPoint x: 252, endPoint y: 122, distance: 3.2
click at [252, 118] on div "Select Diagnosis" at bounding box center [254, 113] width 58 height 10
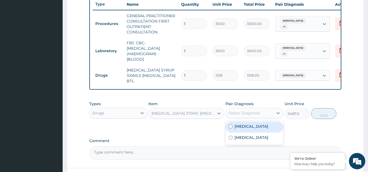
click at [252, 118] on div "Select Diagnosis" at bounding box center [254, 113] width 58 height 10
click at [247, 130] on div "Sepsis" at bounding box center [254, 127] width 58 height 11
checkbox input "true"
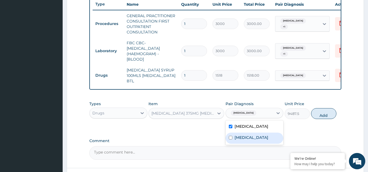
click at [244, 140] on label "Upper respiratory infection" at bounding box center [251, 137] width 34 height 5
checkbox input "true"
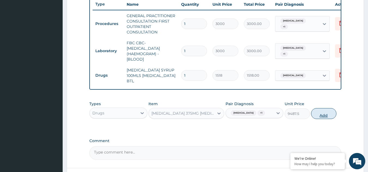
click at [319, 118] on button "Add" at bounding box center [323, 113] width 25 height 11
type input "0"
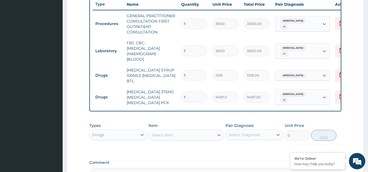
scroll to position [278, 0]
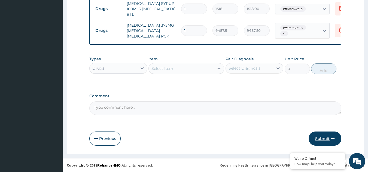
click at [321, 137] on button "Submit" at bounding box center [324, 139] width 33 height 14
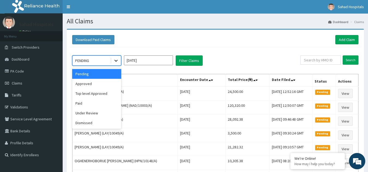
click at [116, 63] on icon at bounding box center [115, 60] width 5 height 5
click at [103, 88] on div "Approved" at bounding box center [96, 84] width 49 height 10
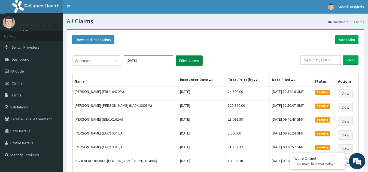
click at [186, 60] on button "Filter Claims" at bounding box center [189, 61] width 27 height 10
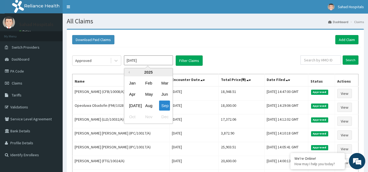
click at [157, 59] on input "[DATE]" at bounding box center [148, 61] width 49 height 10
click at [149, 107] on div "Aug" at bounding box center [148, 106] width 11 height 10
type input "[DATE]"
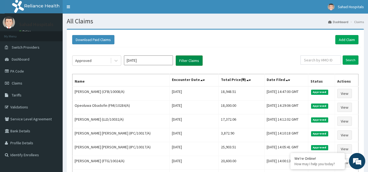
click at [191, 59] on button "Filter Claims" at bounding box center [189, 61] width 27 height 10
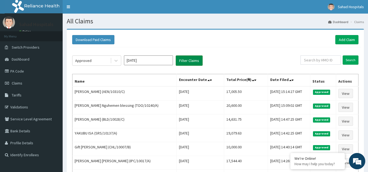
click at [191, 59] on button "Filter Claims" at bounding box center [189, 61] width 27 height 10
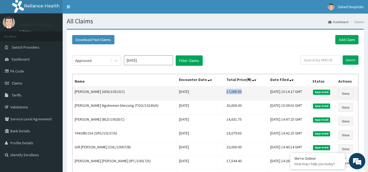
drag, startPoint x: 215, startPoint y: 93, endPoint x: 233, endPoint y: 94, distance: 18.5
click at [233, 94] on td "17,005.50" at bounding box center [246, 94] width 44 height 14
copy td "17,005.50"
